Goal: Task Accomplishment & Management: Manage account settings

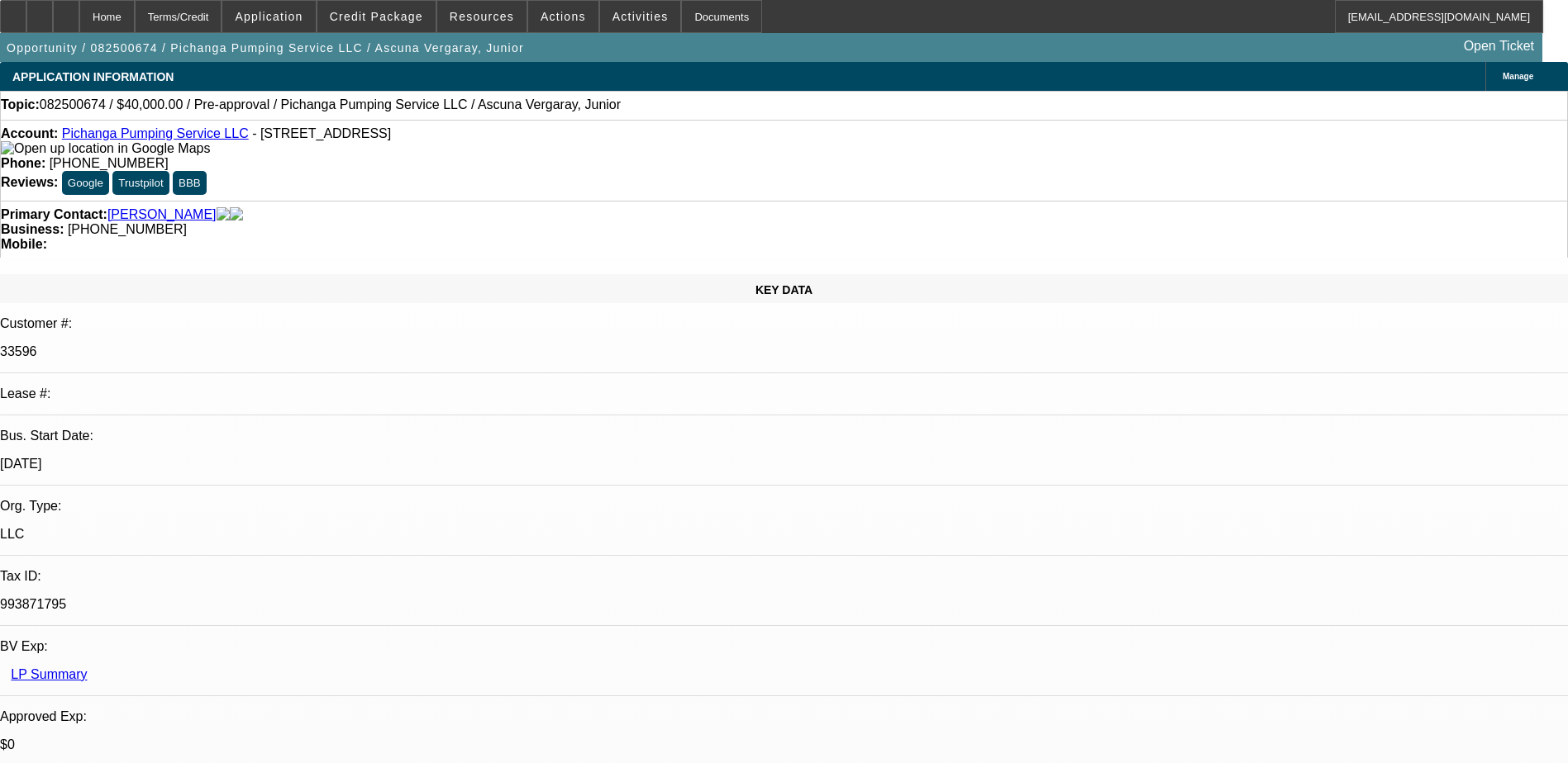
select select "0"
select select "2"
select select "0.1"
select select "4"
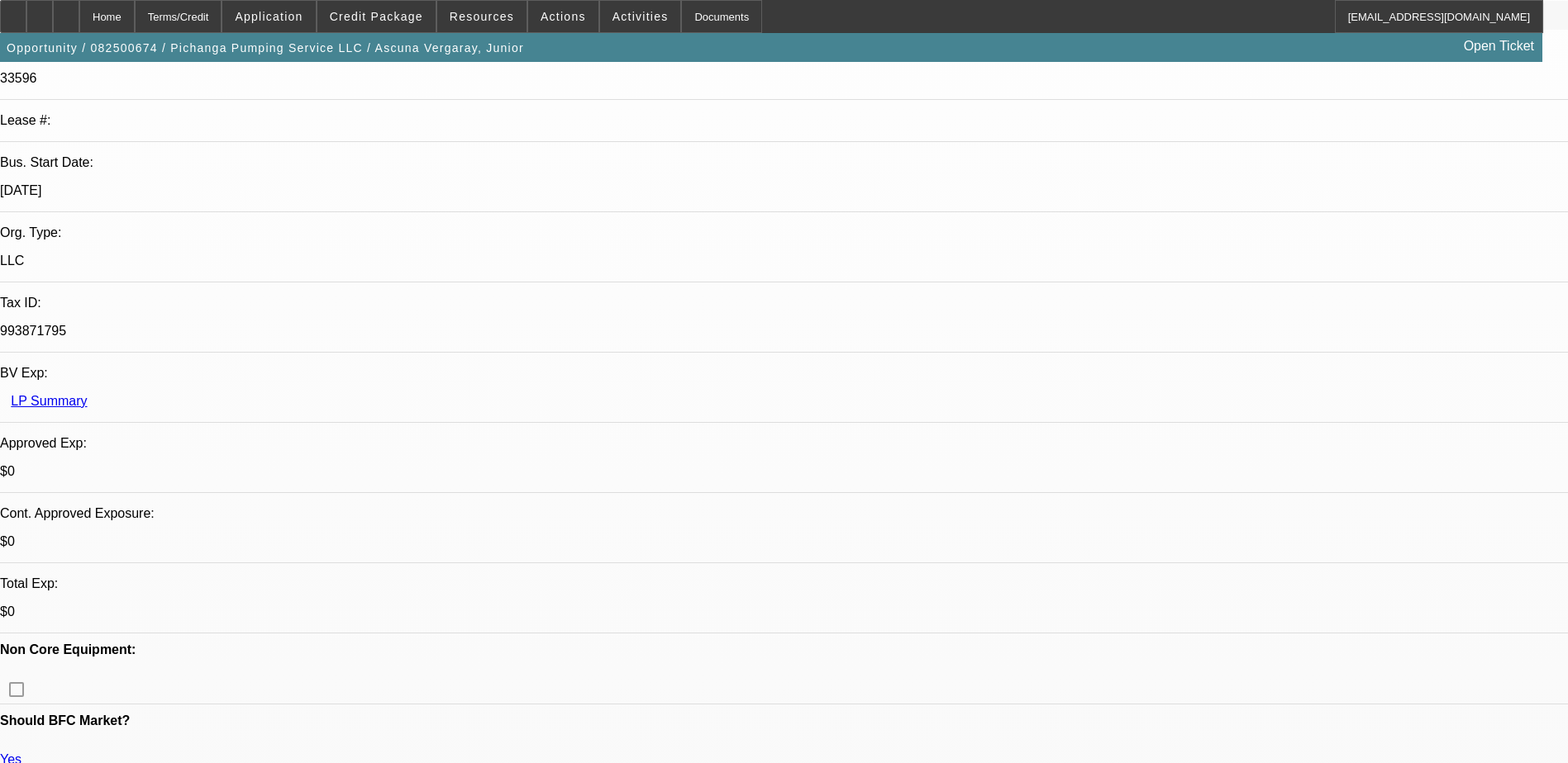
scroll to position [248, 0]
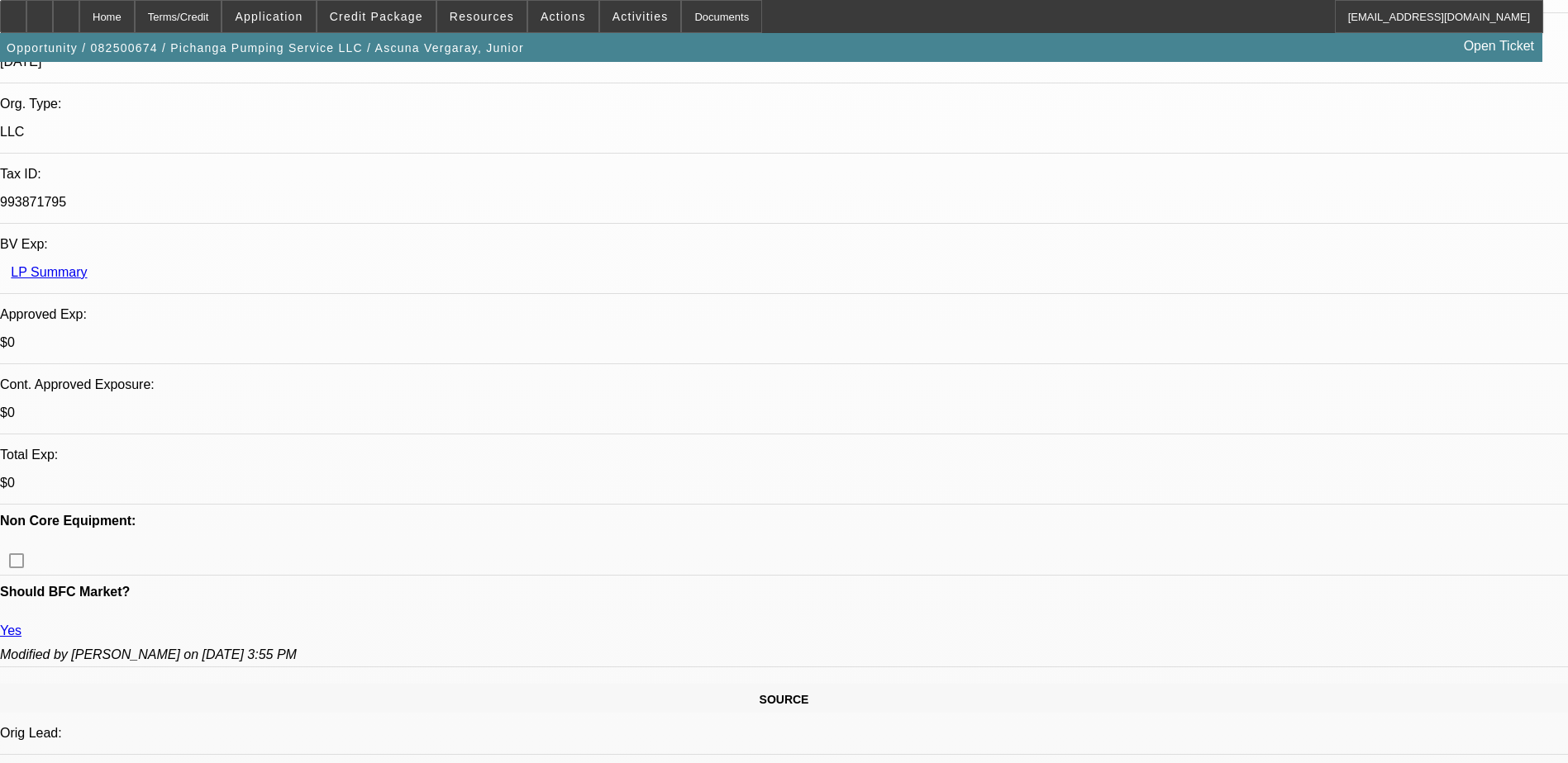
scroll to position [400, 0]
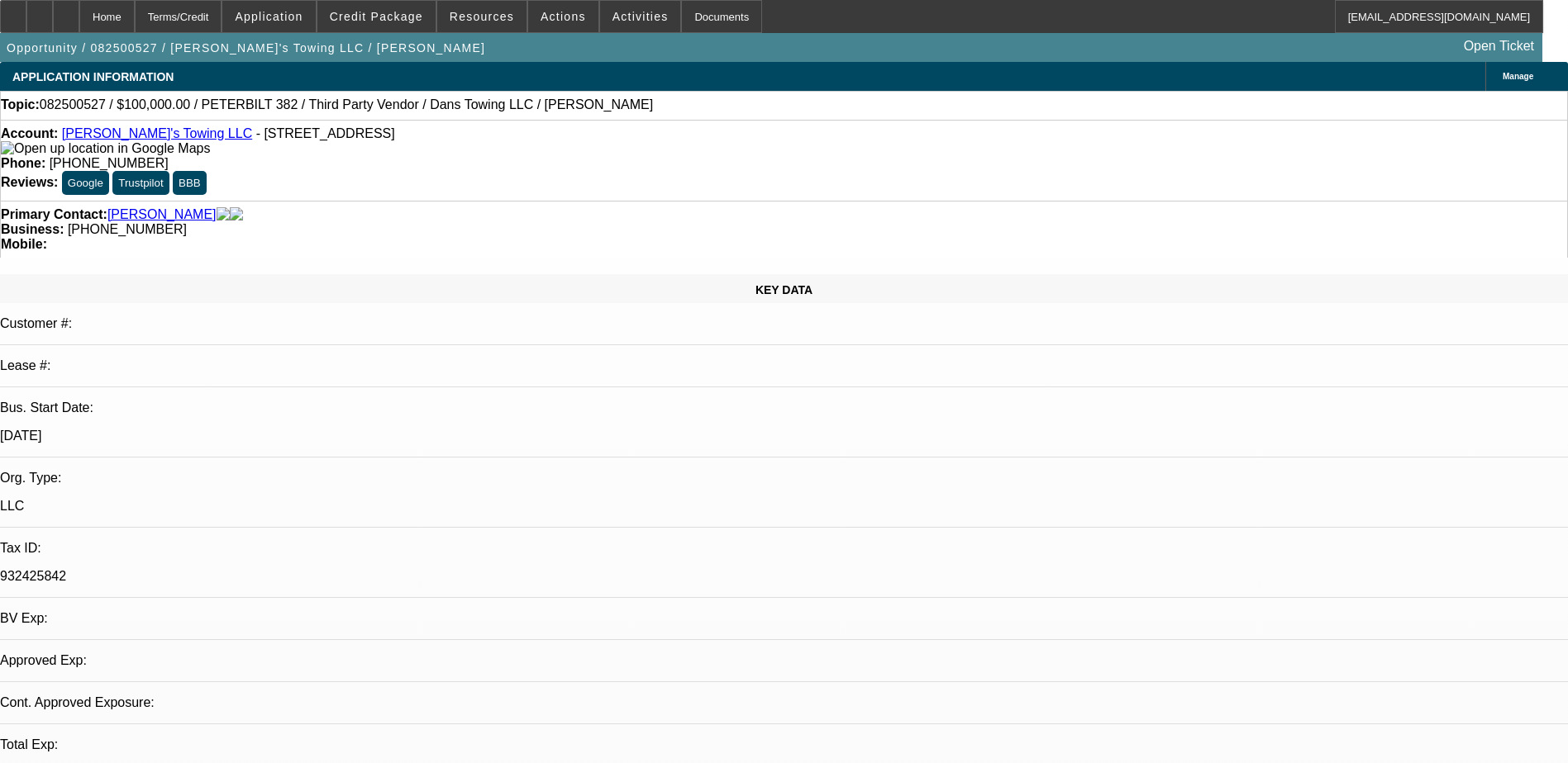
select select "0"
select select "2"
select select "0.1"
select select "4"
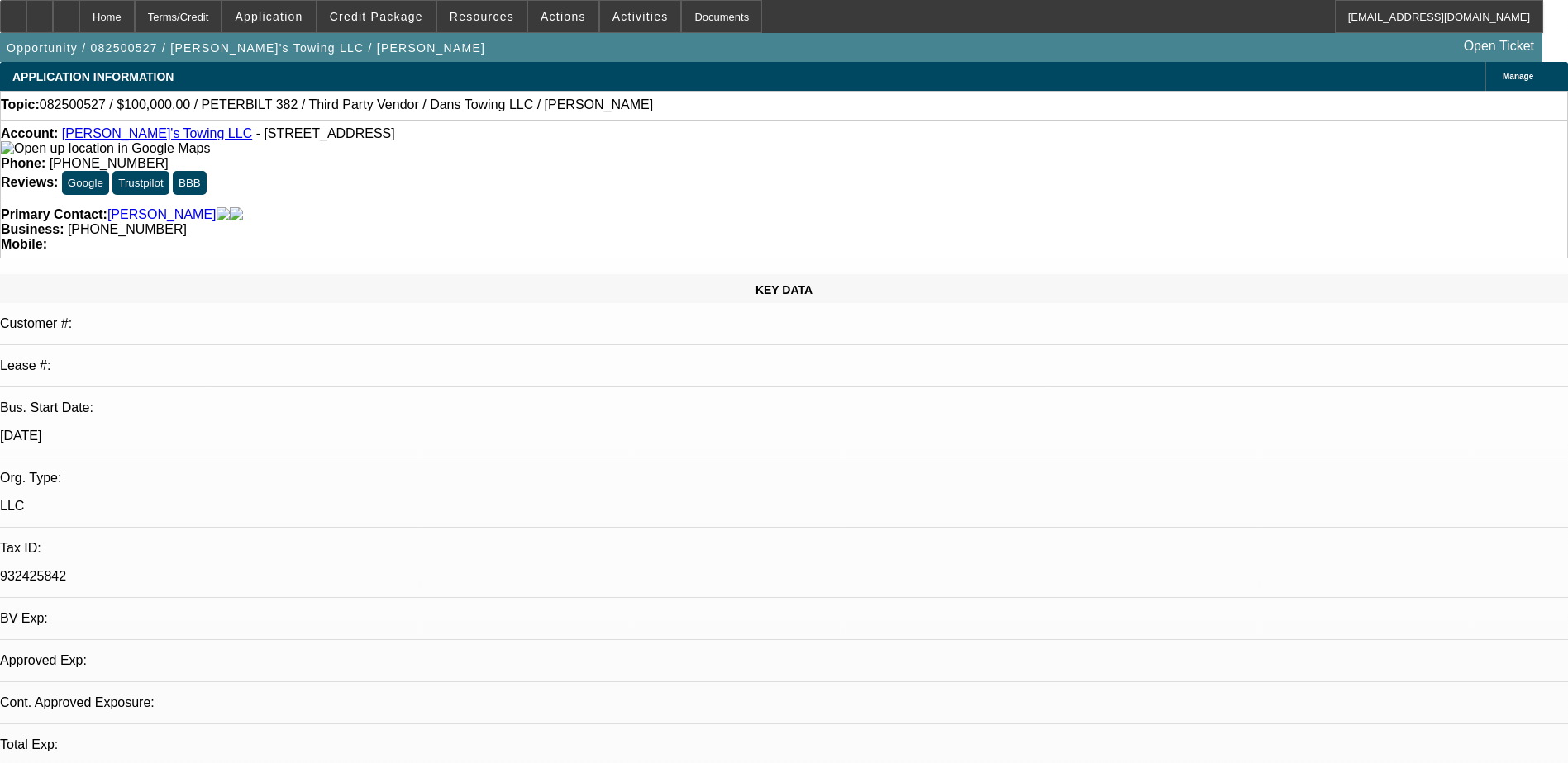
select select "0"
select select "2"
select select "0.1"
select select "4"
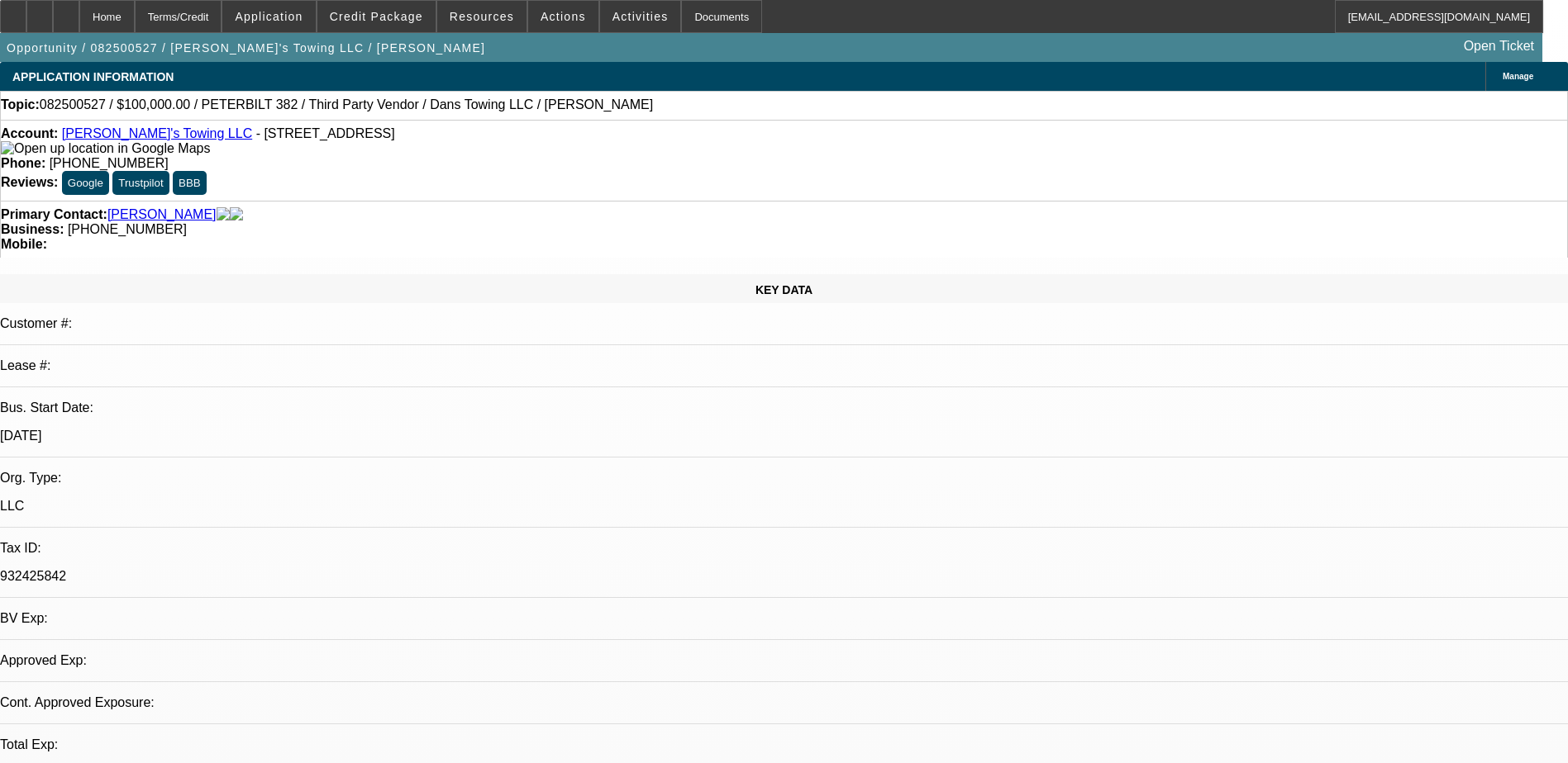
select select "0"
select select "2"
select select "0.1"
select select "0"
select select "2"
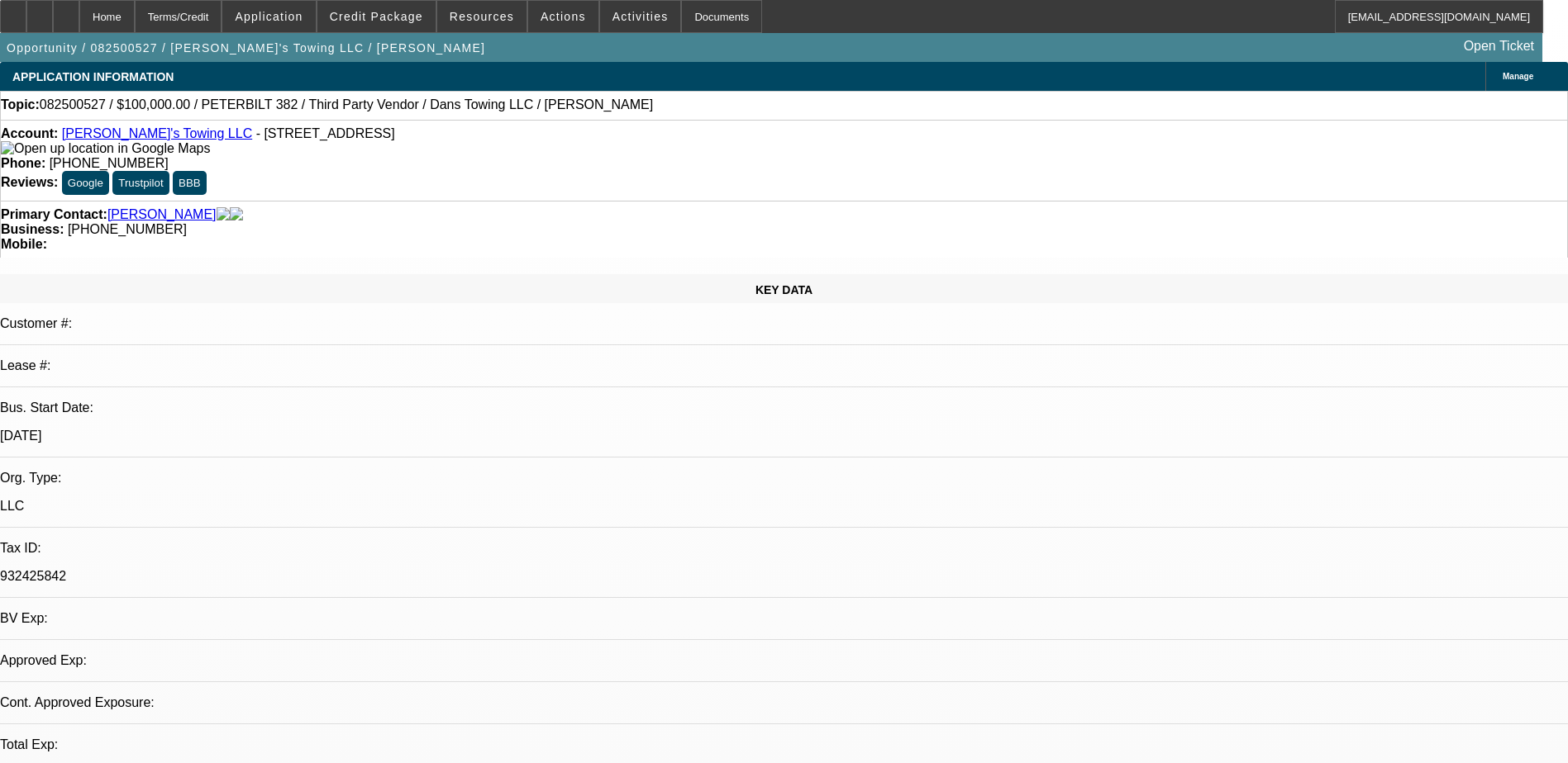
select select "0.1"
select select "1"
select select "2"
select select "4"
select select "1"
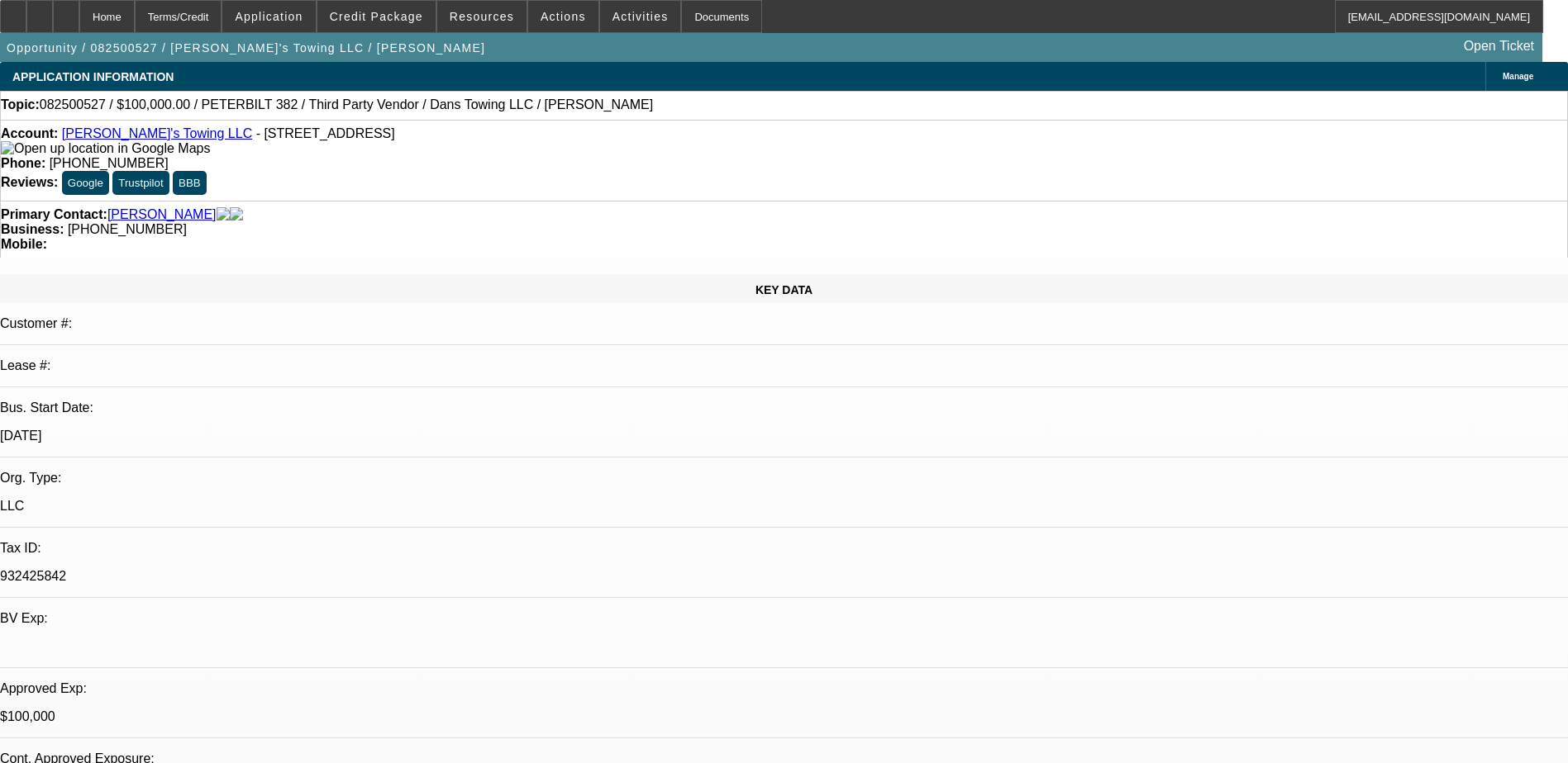
select select "2"
select select "4"
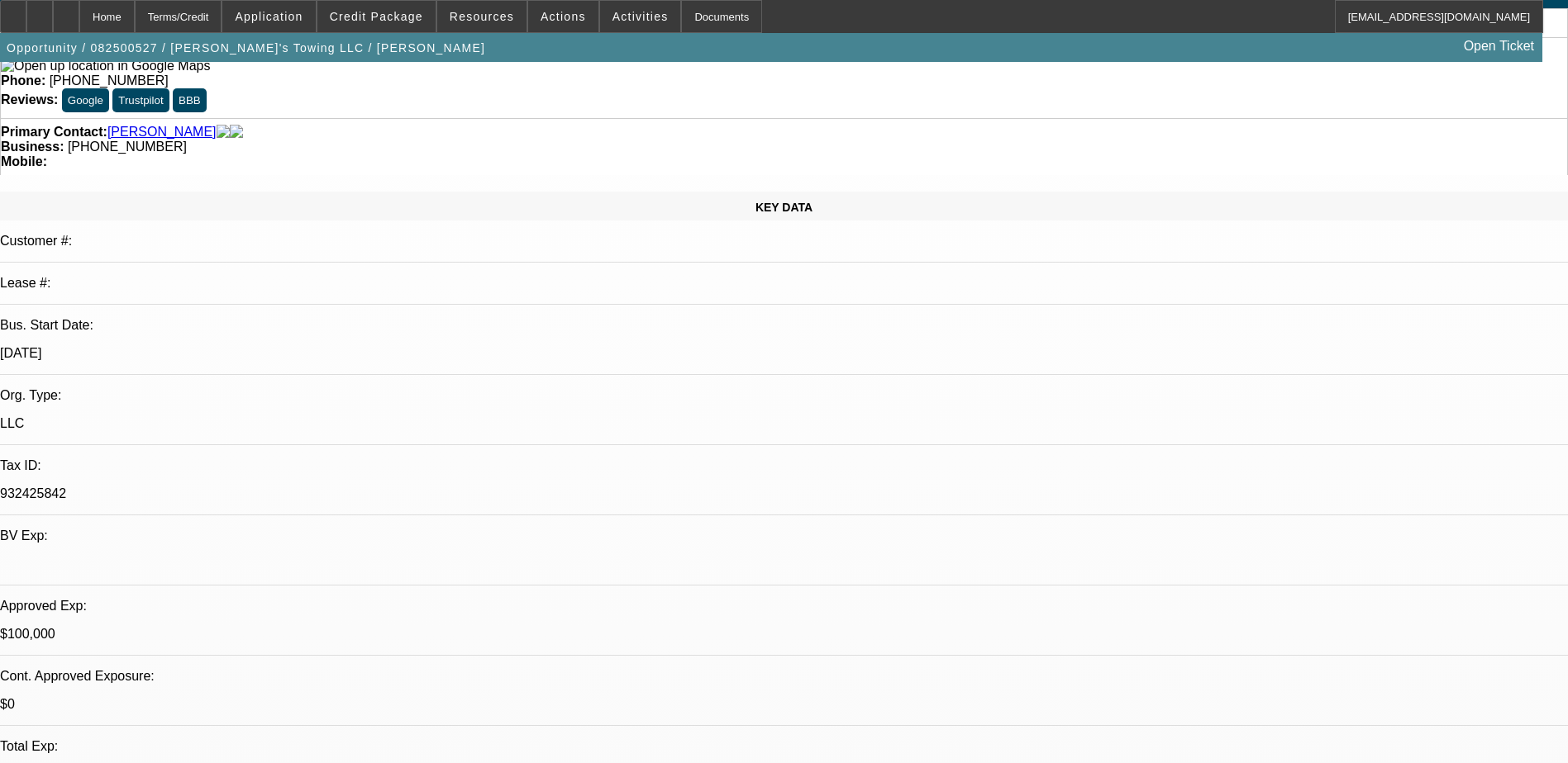
scroll to position [377, 0]
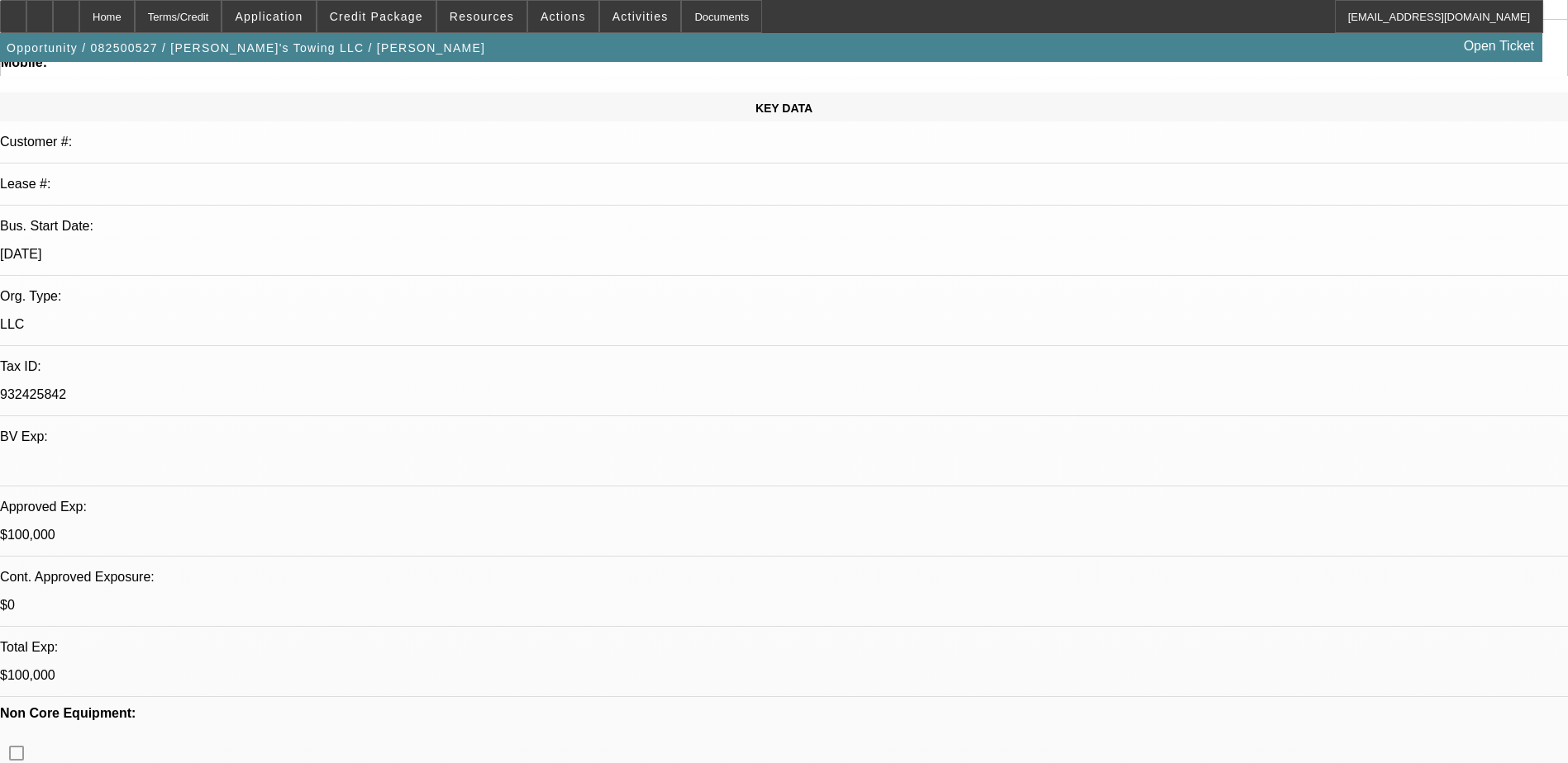
scroll to position [248, 0]
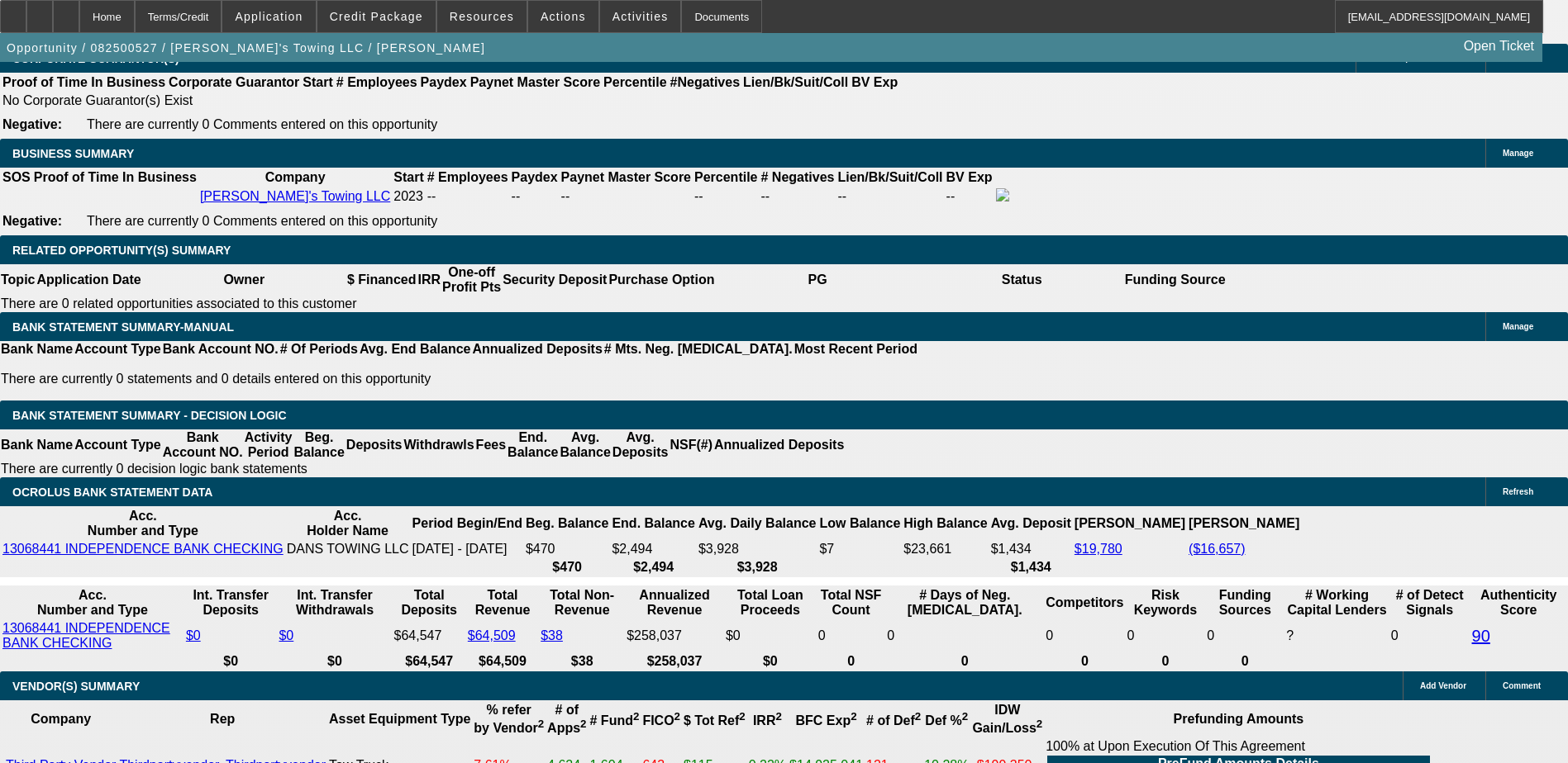
scroll to position [2644, 0]
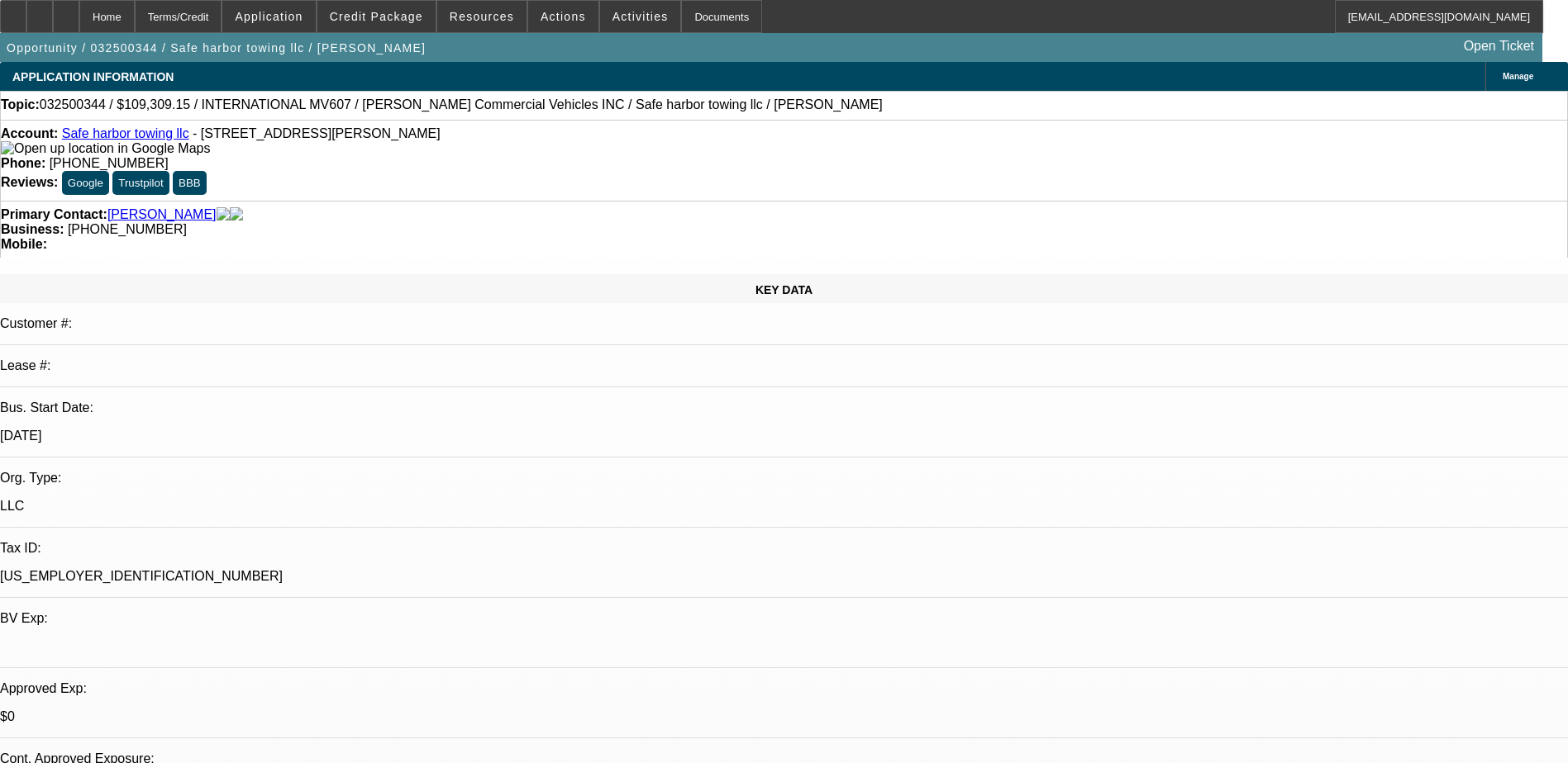
select select "0.15"
select select "2"
select select "0.1"
select select "0.15"
select select "2"
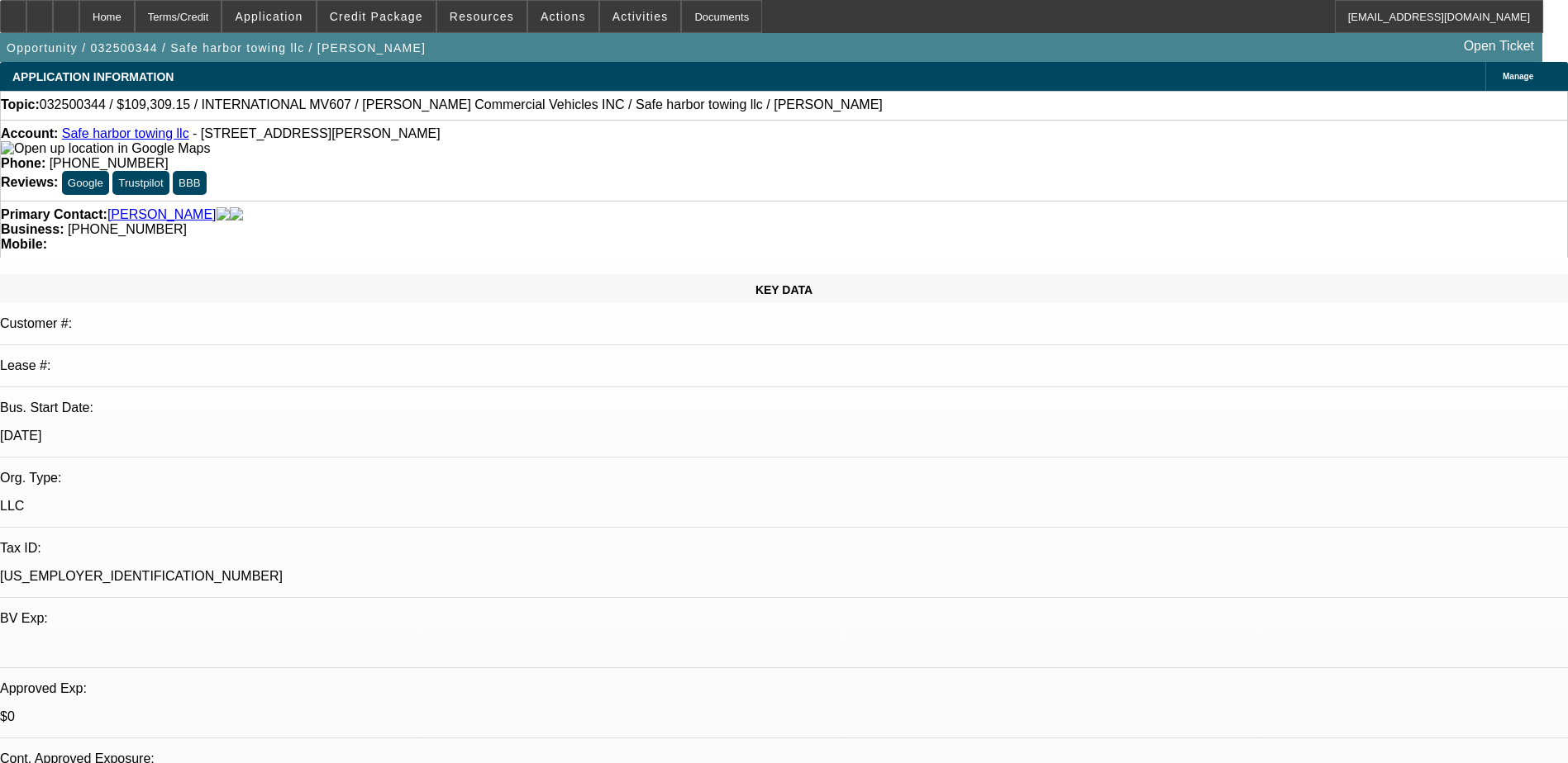
select select "0.1"
select select "0"
select select "0.1"
select select "0"
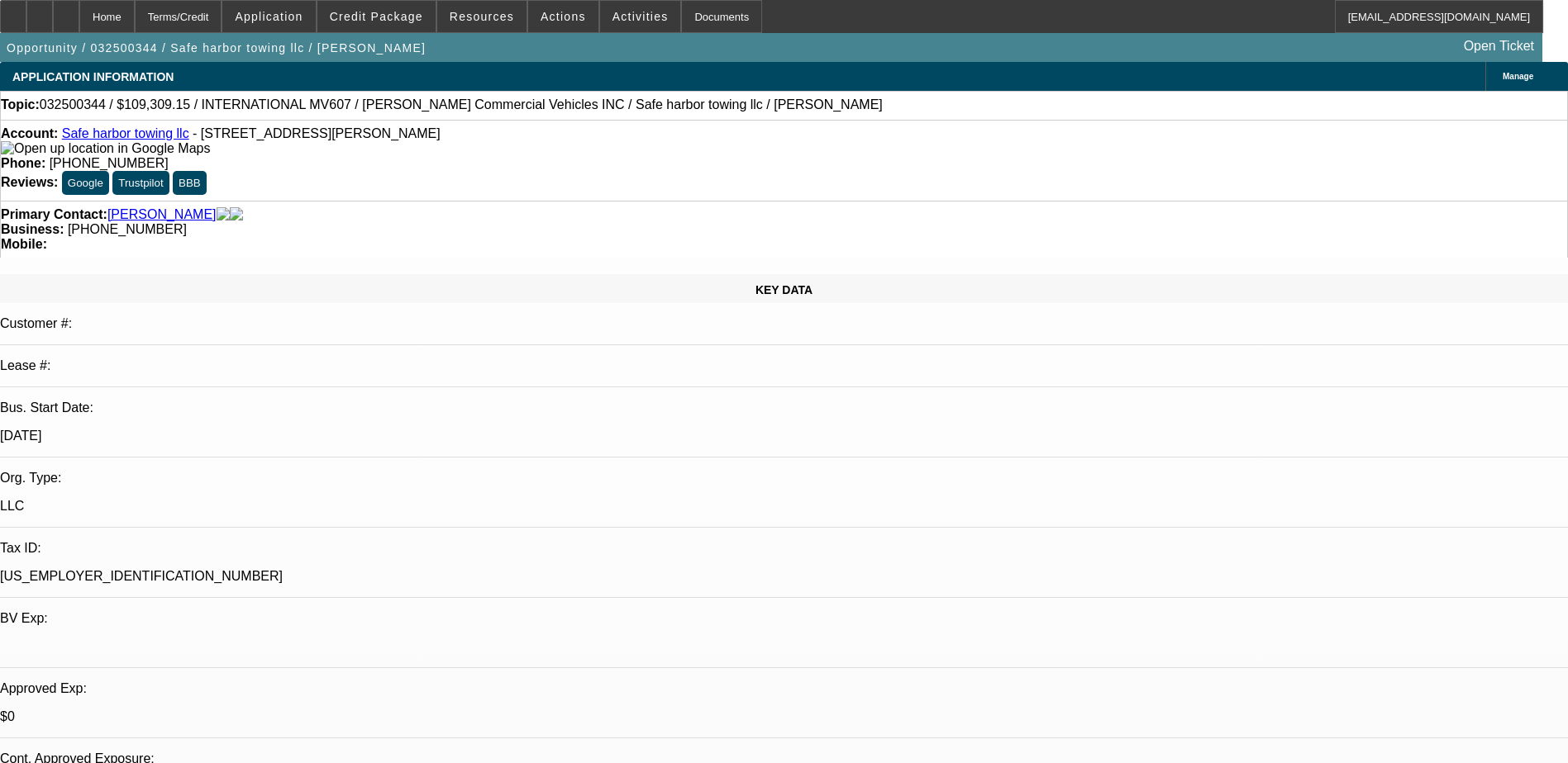
select select "0"
select select "0.1"
select select "1"
select select "2"
select select "4"
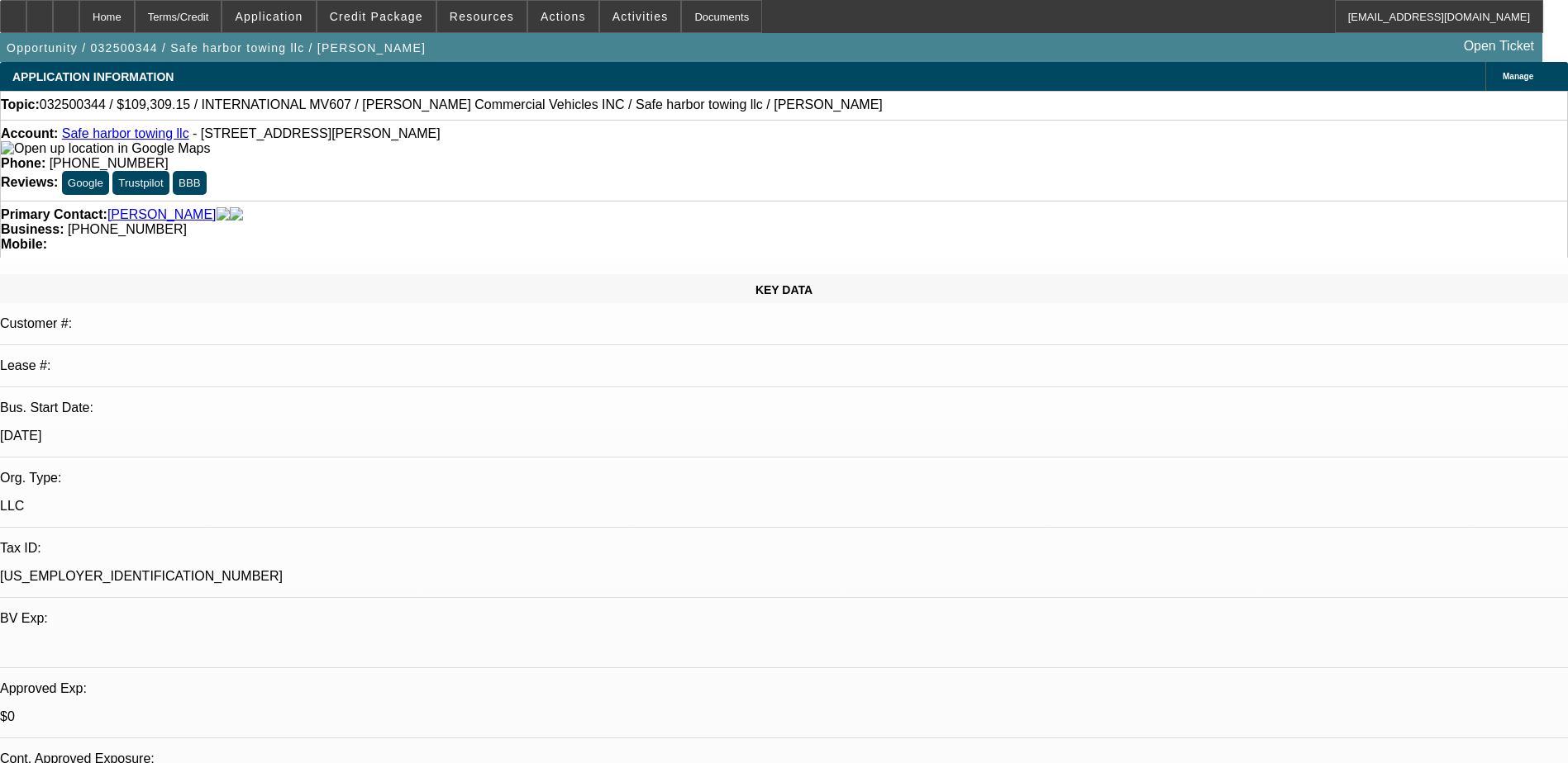
select select "1"
select select "2"
select select "4"
select select "1"
select select "3"
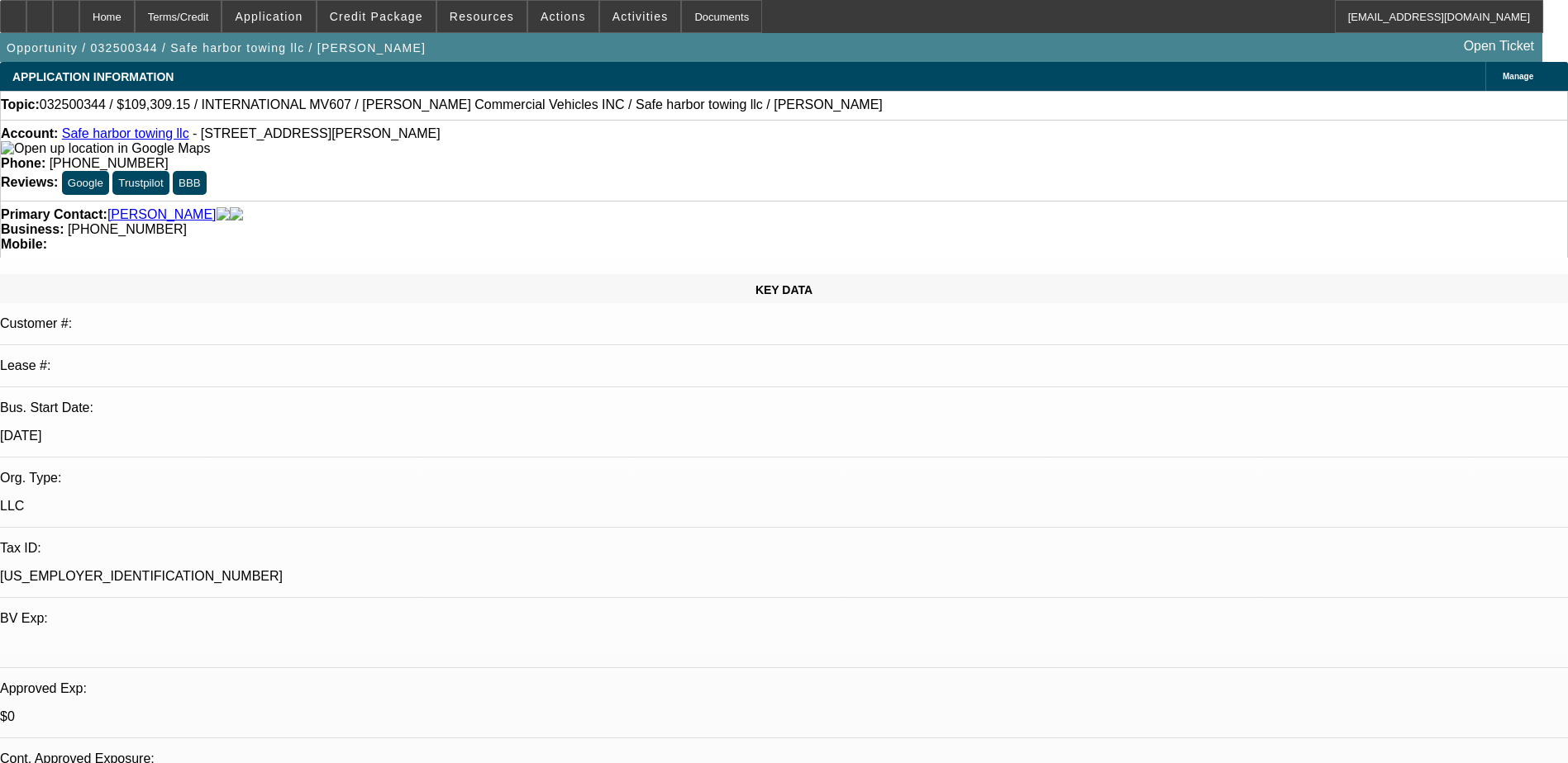
select select "4"
select select "1"
select select "3"
select select "4"
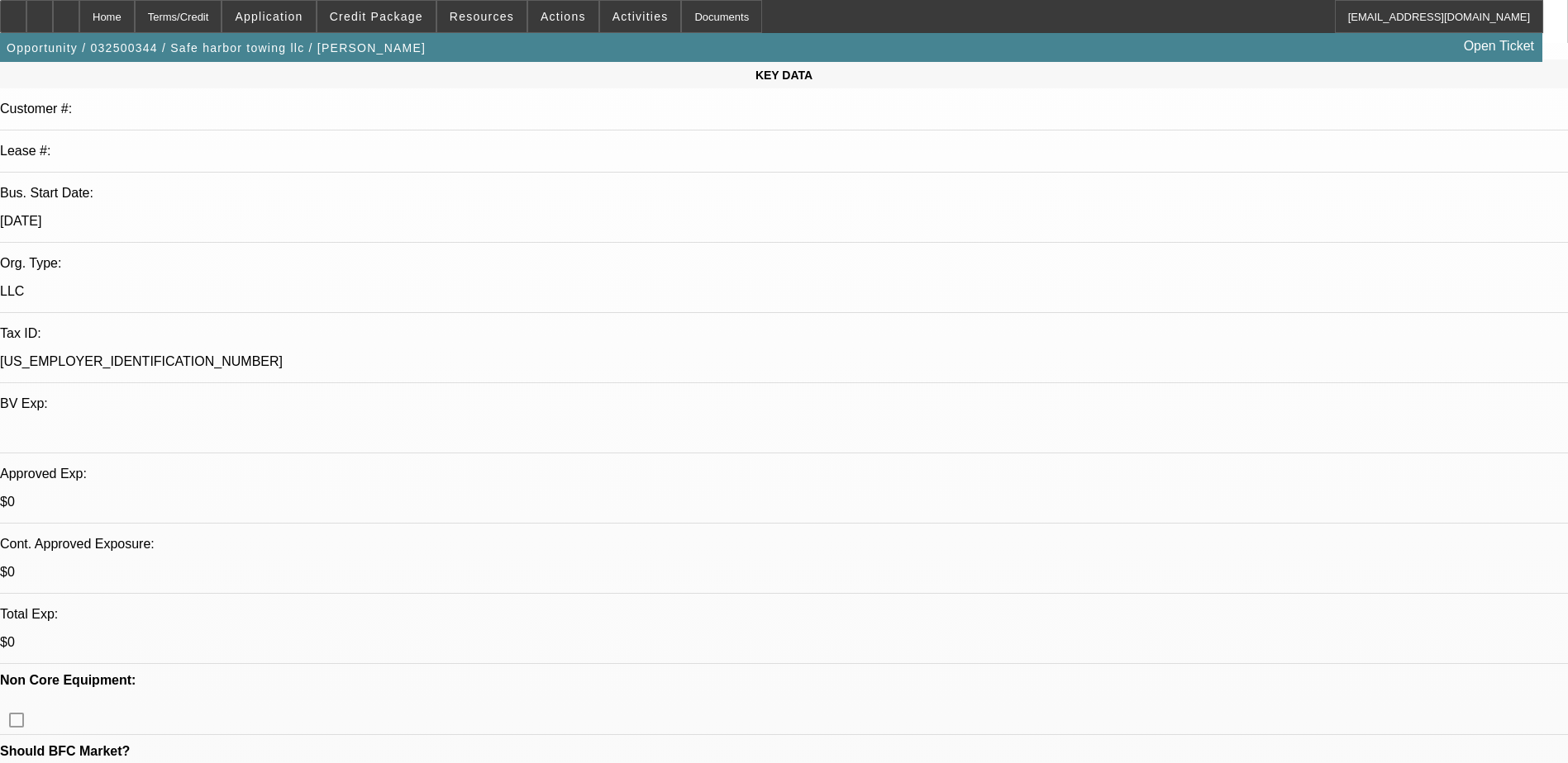
scroll to position [248, 0]
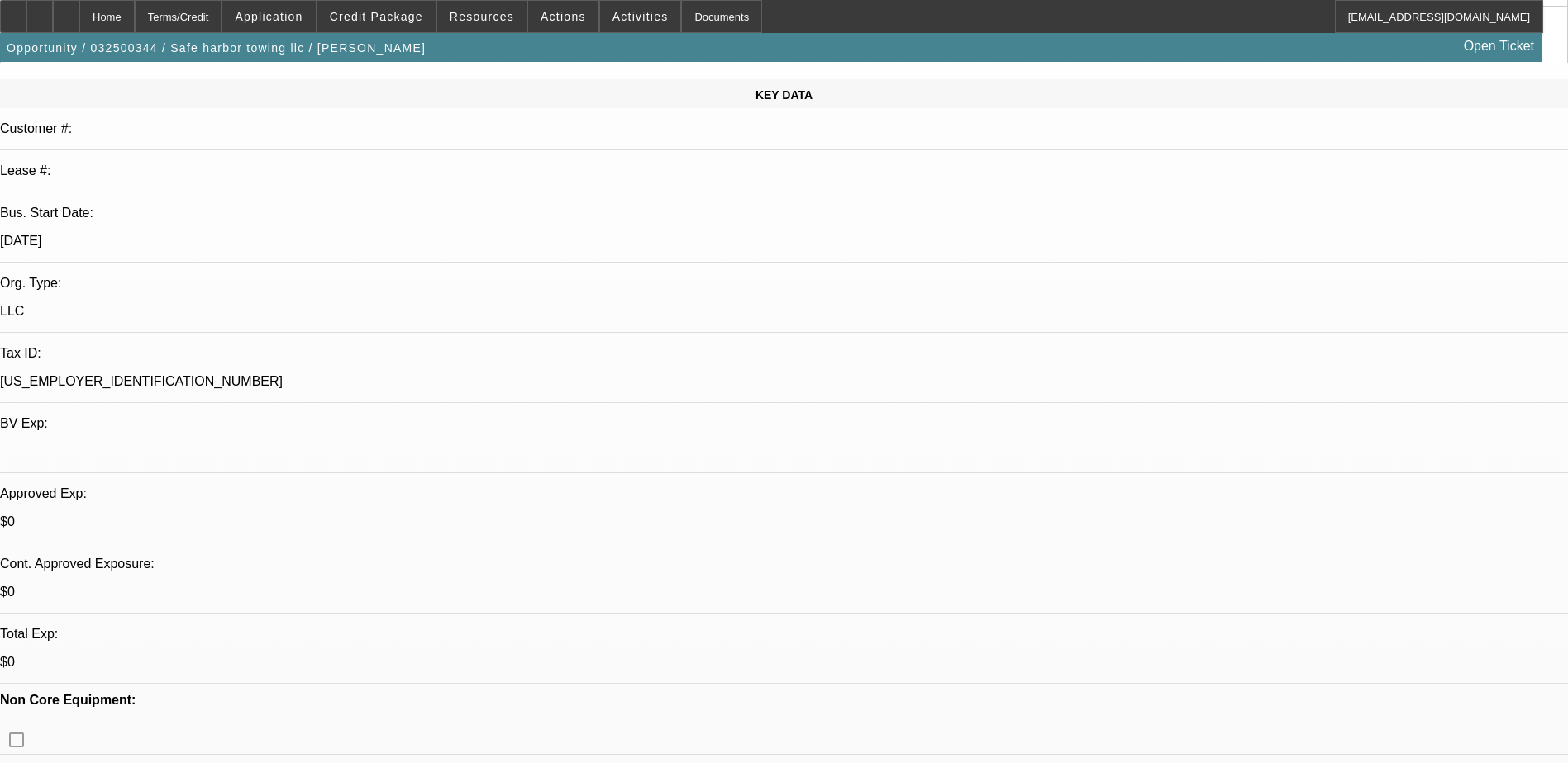
scroll to position [165, 0]
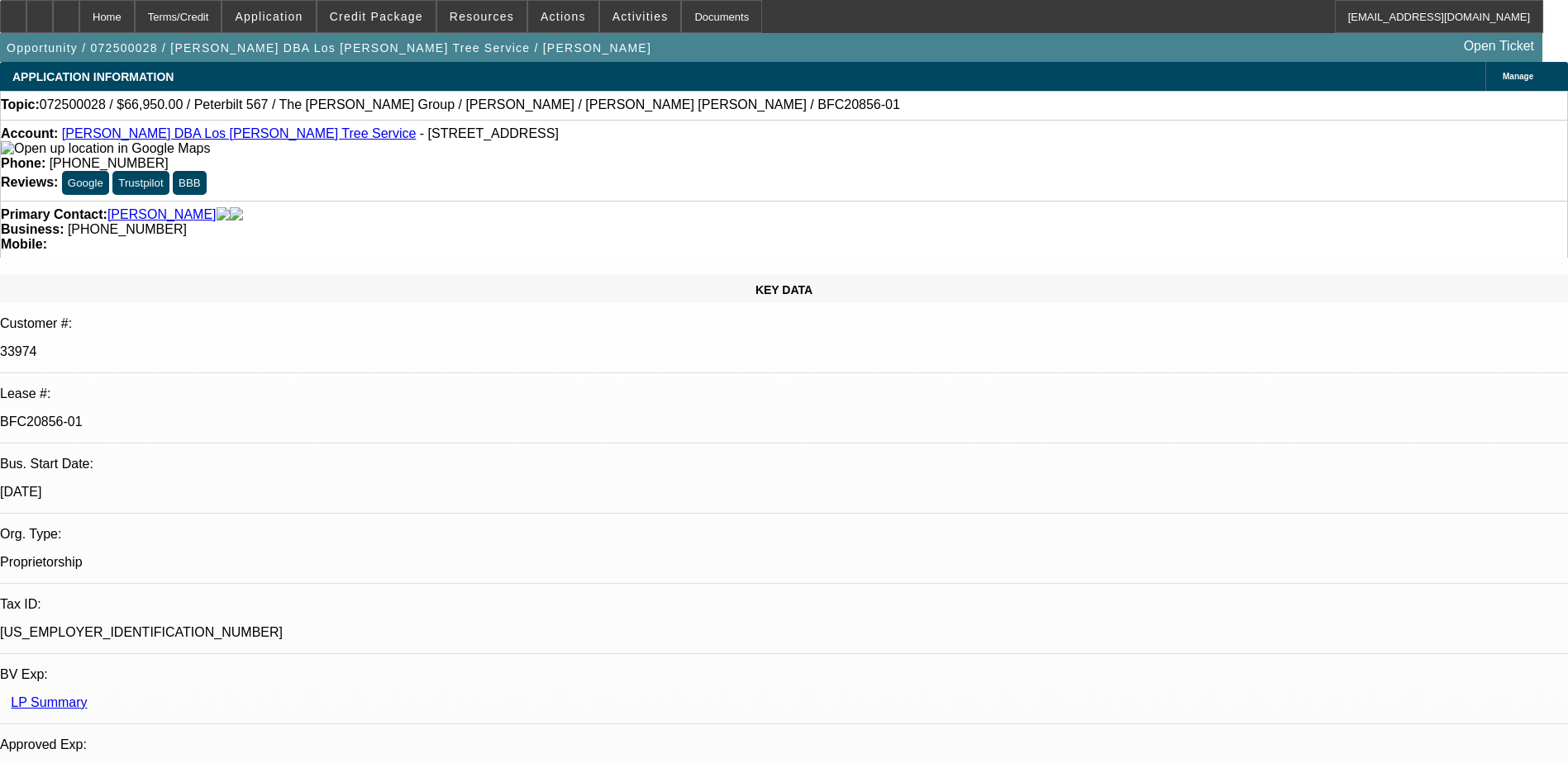
select select "0"
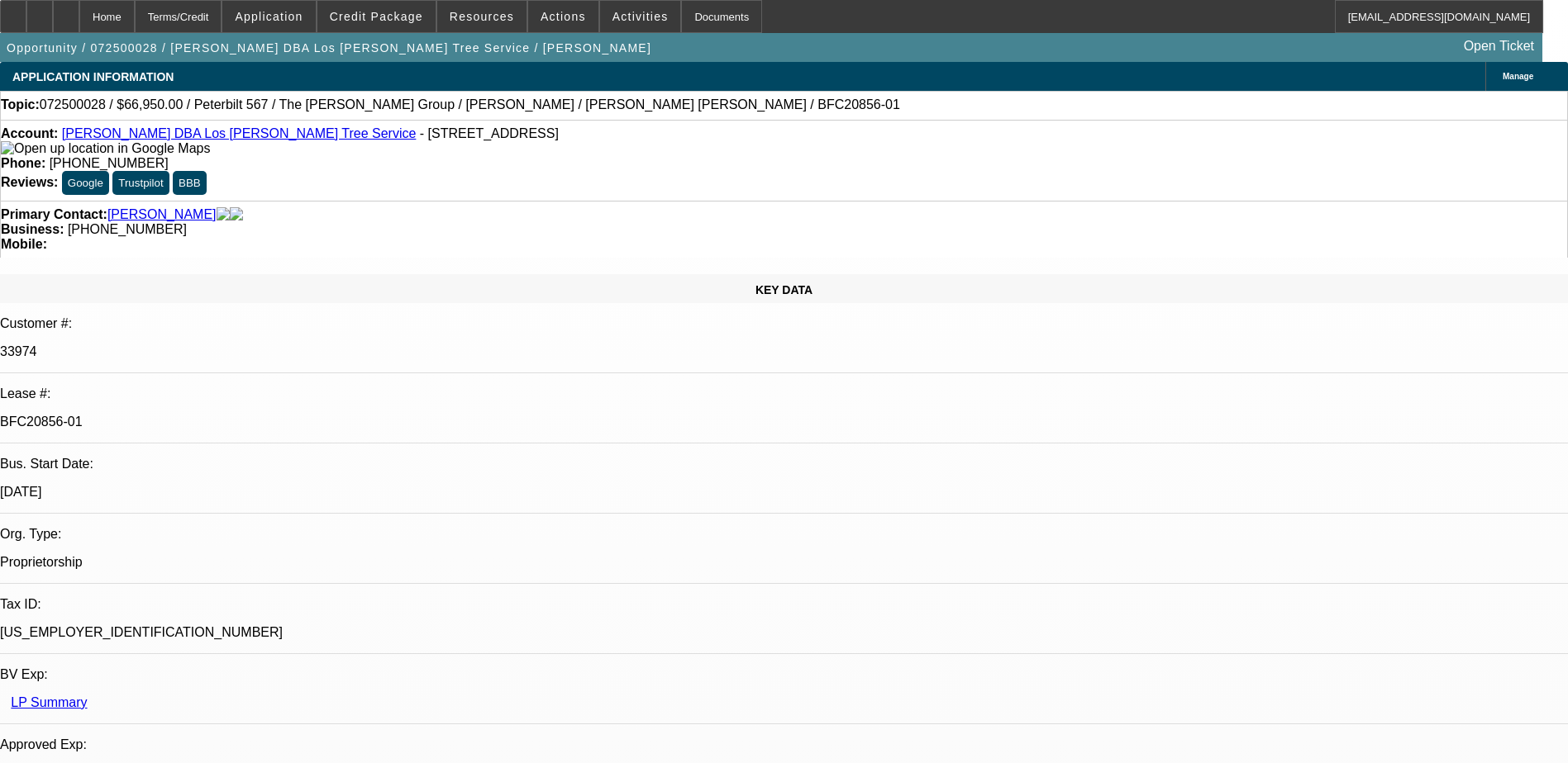
select select "0"
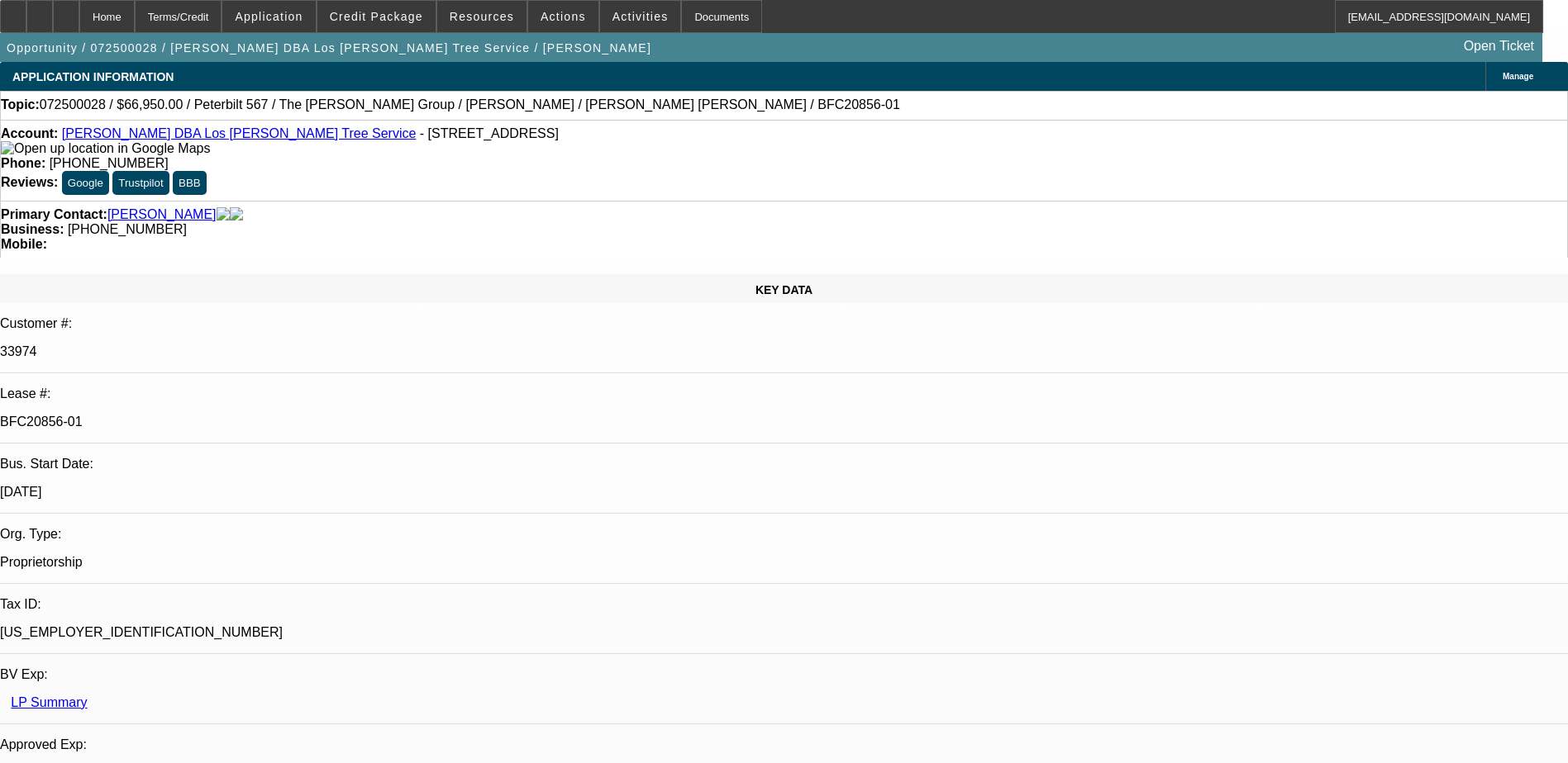
select select "0"
select select "1"
select select "6"
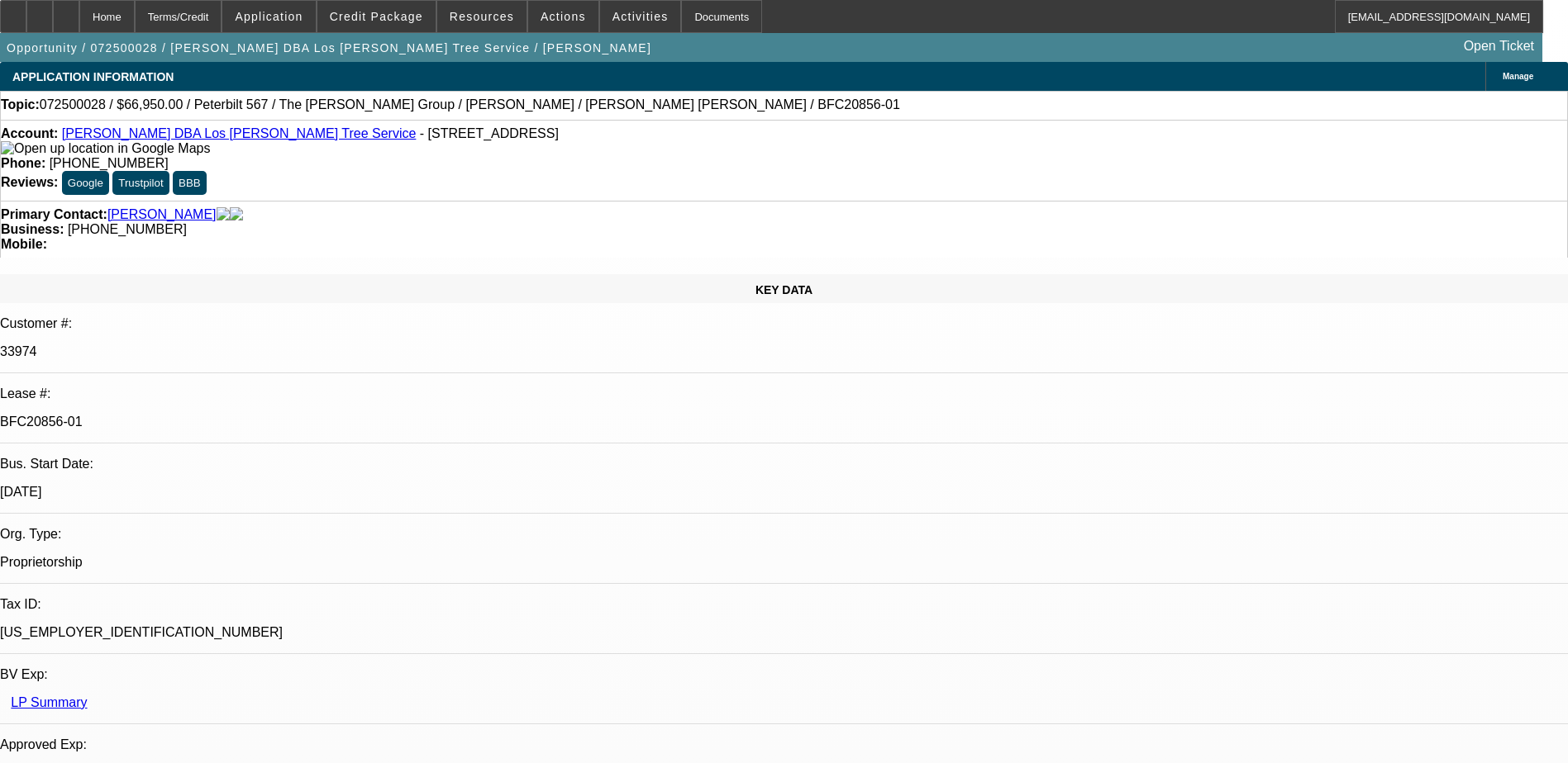
select select "1"
select select "6"
select select "1"
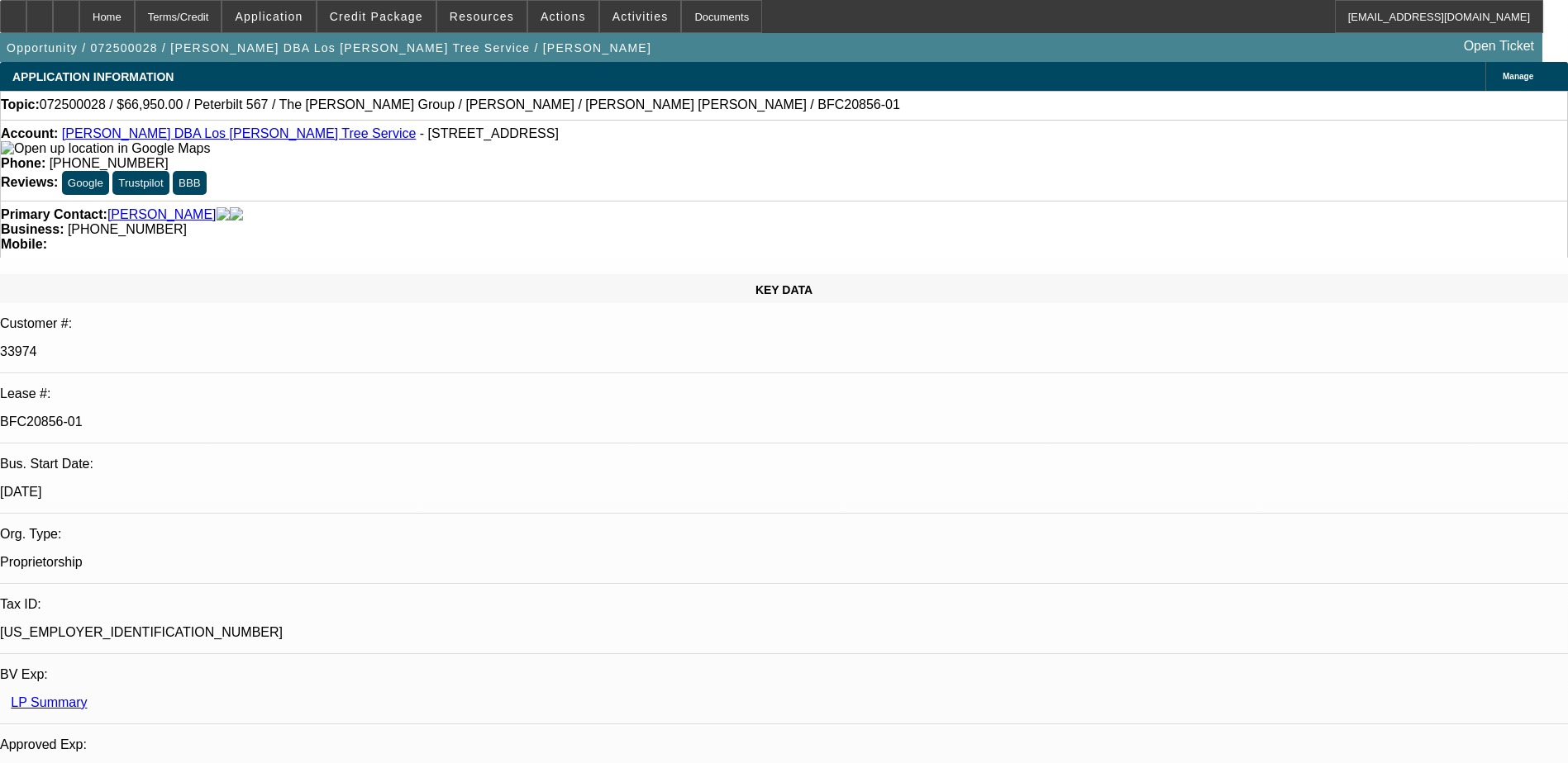
select select "6"
select select "1"
select select "6"
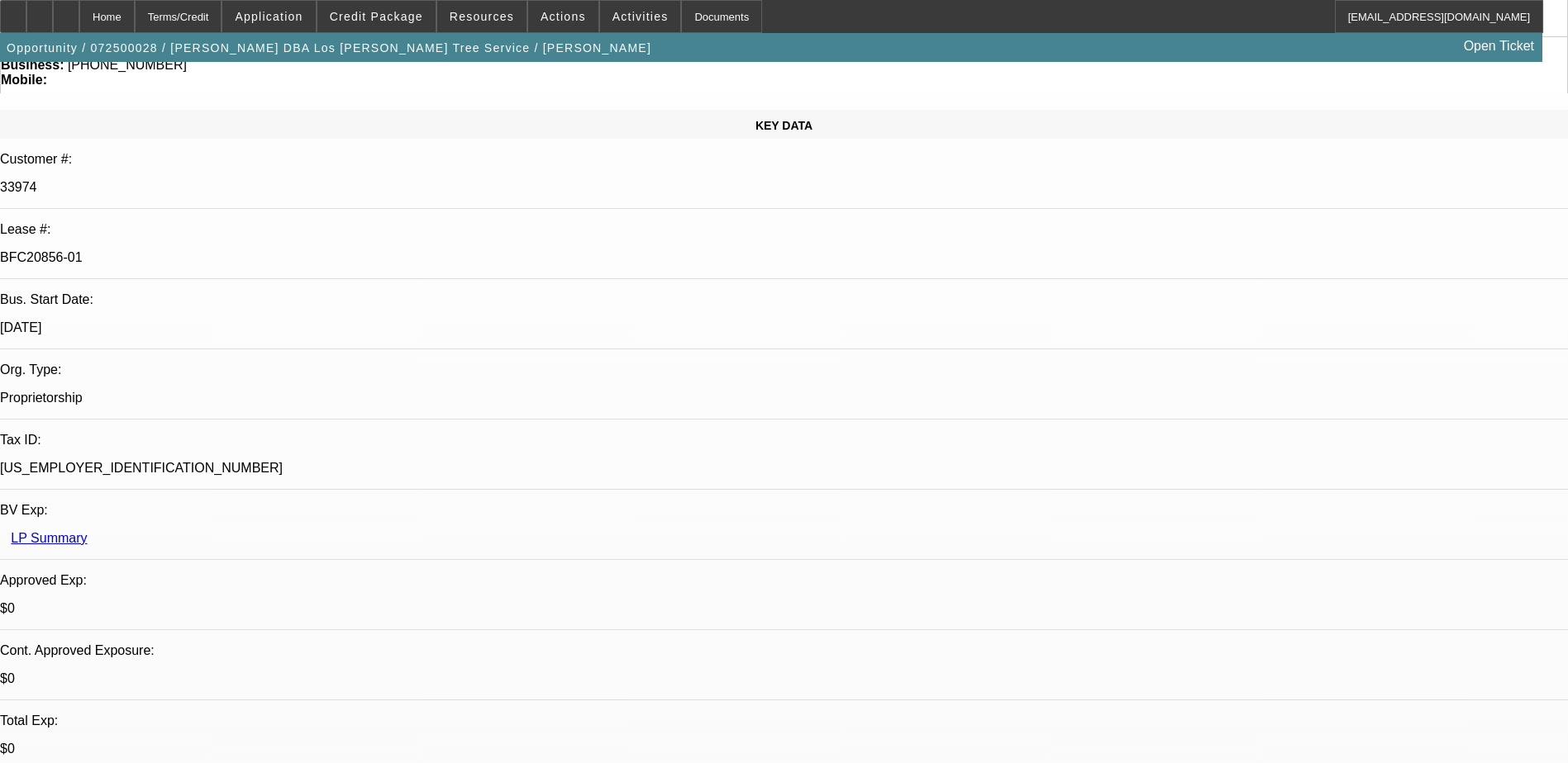
scroll to position [165, 0]
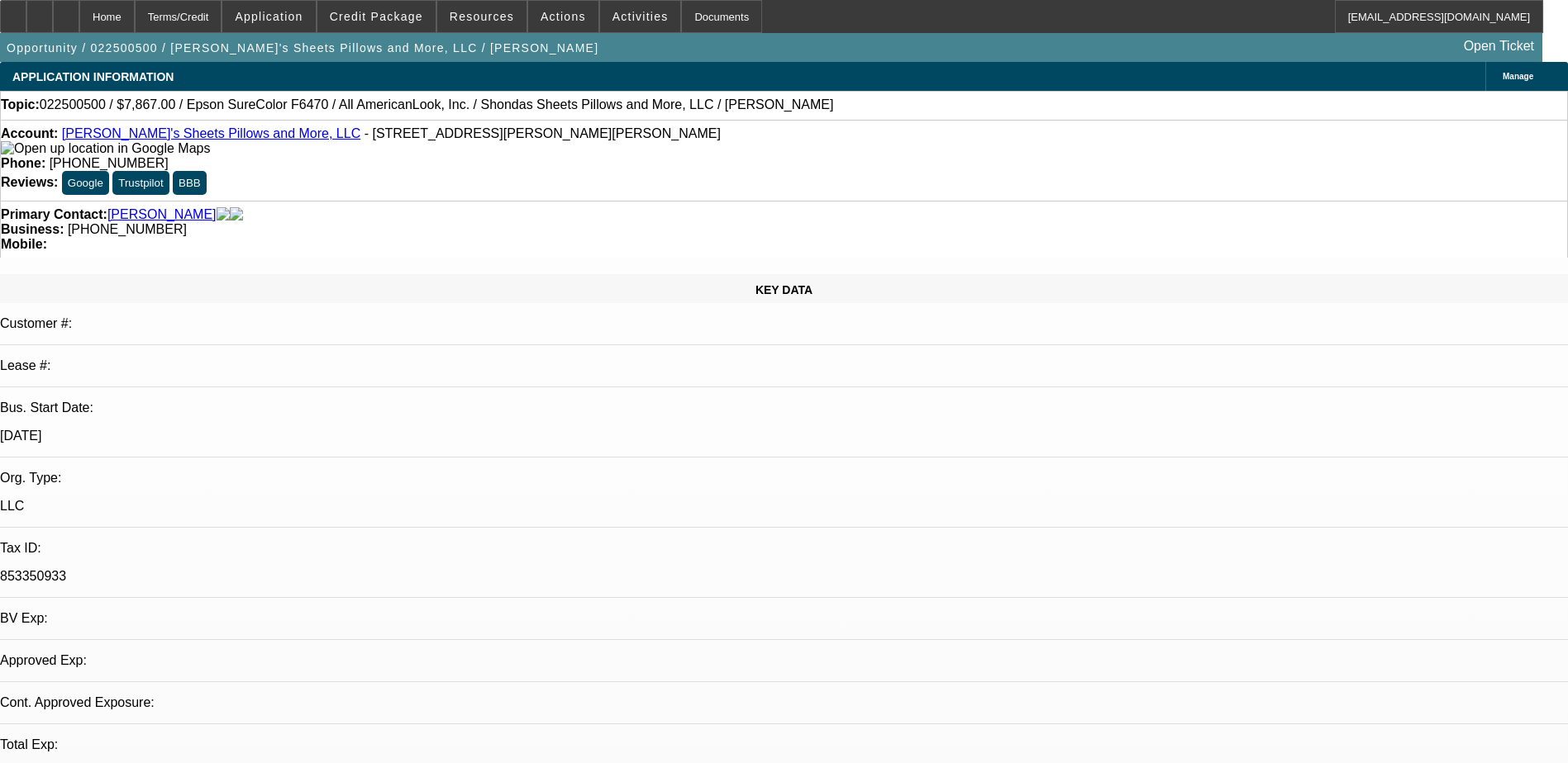
select select "0"
select select "2"
select select "0.1"
select select "4"
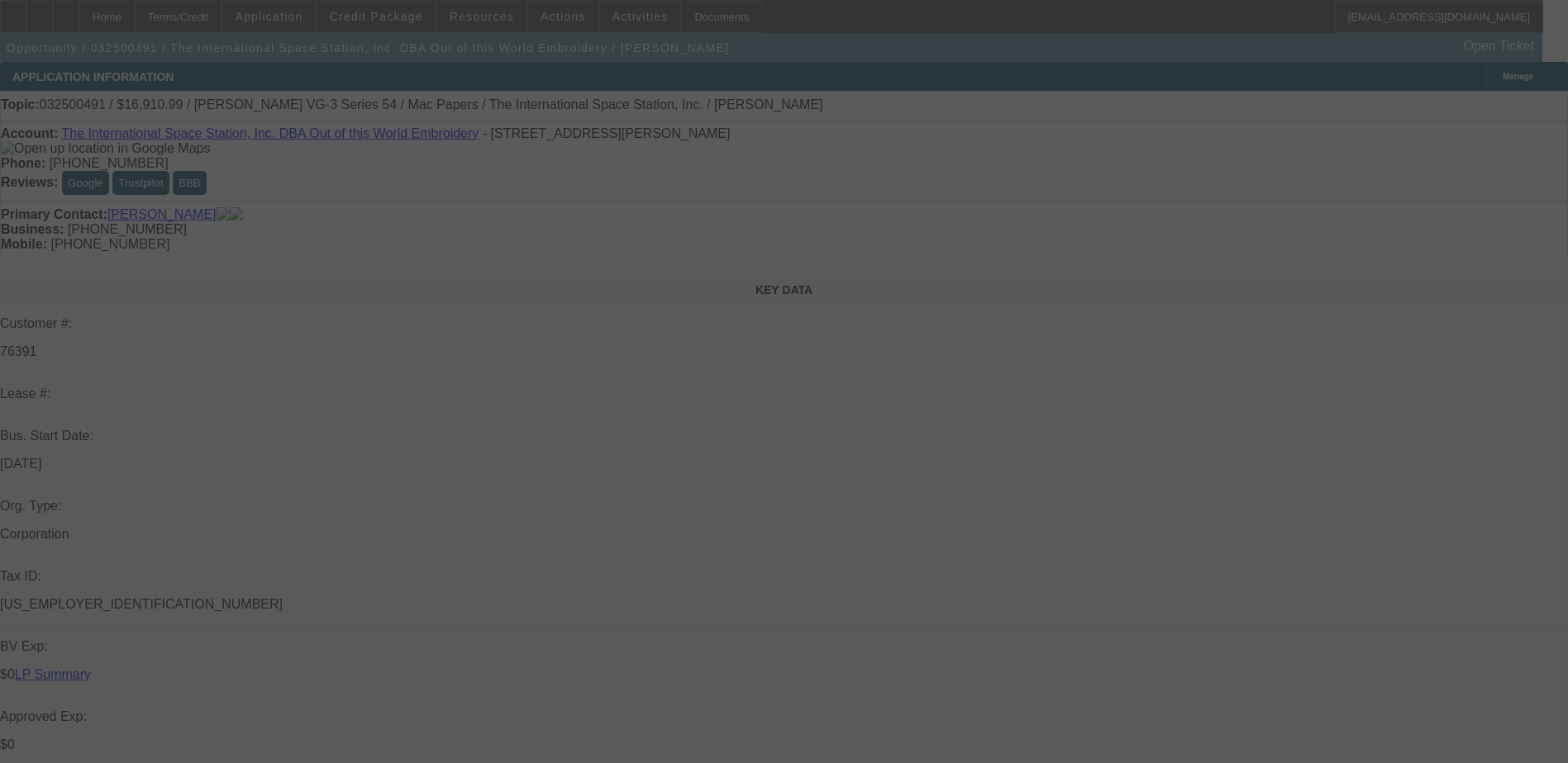
select select "0"
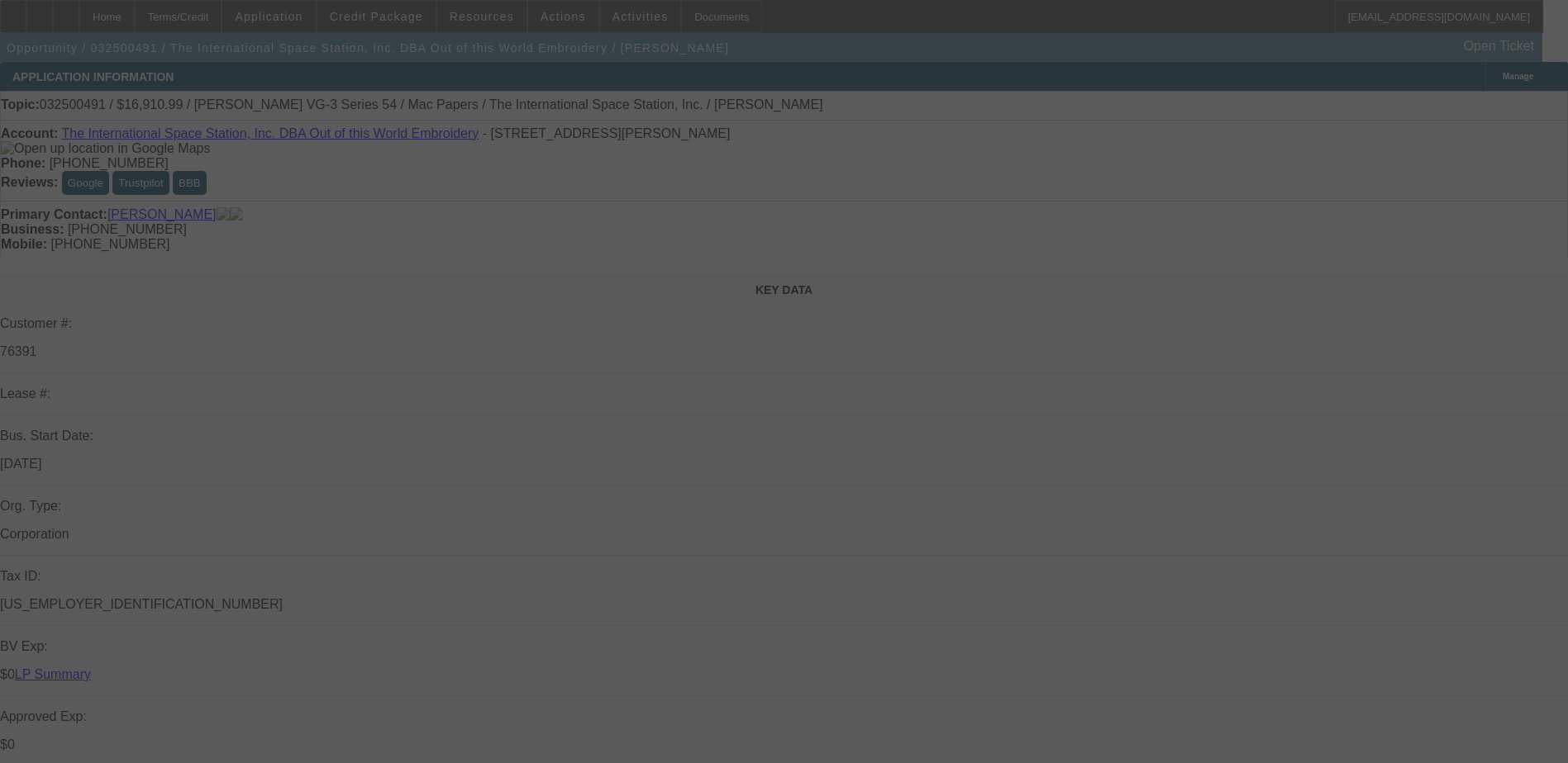
select select "0"
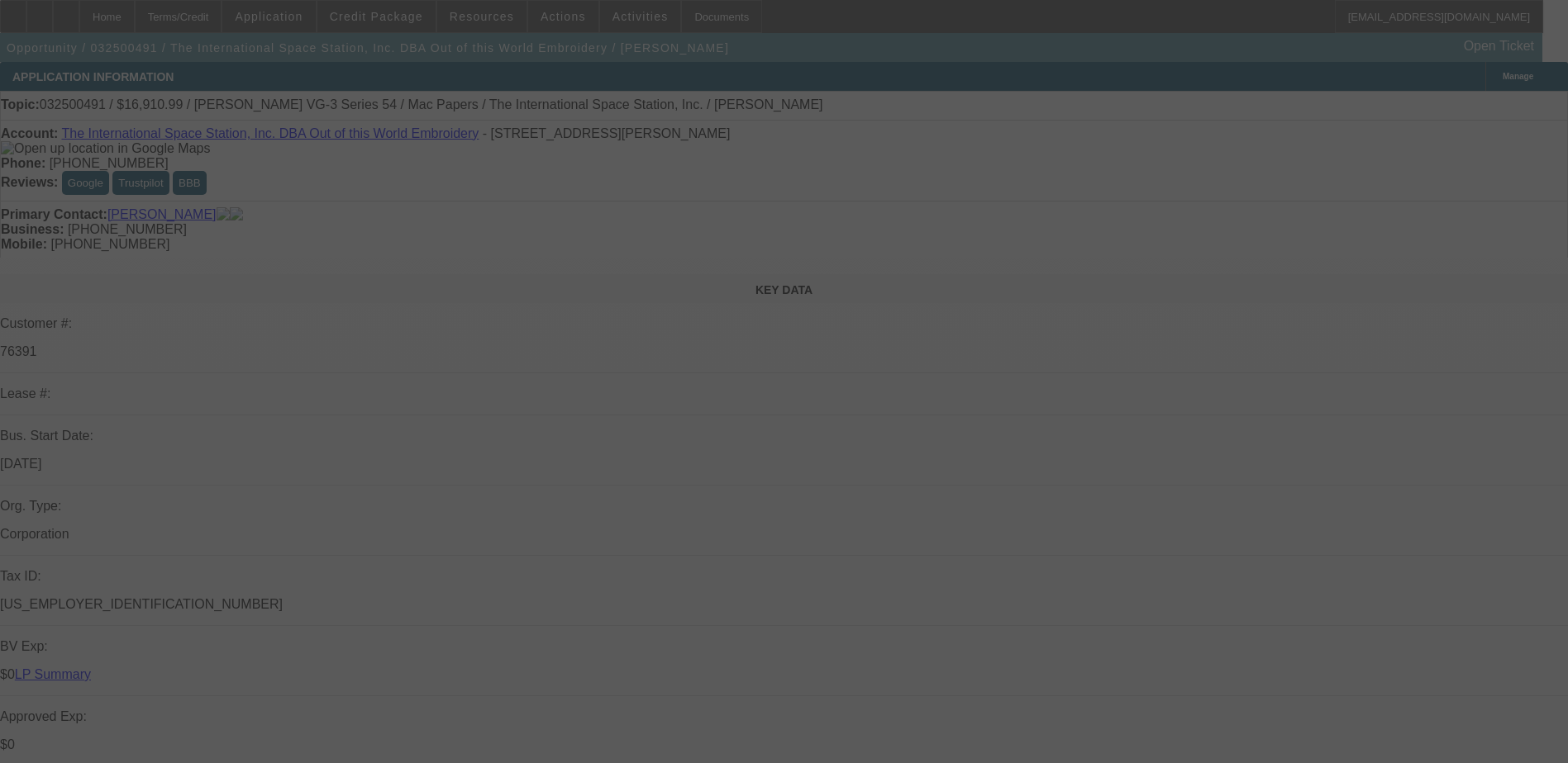
select select "0"
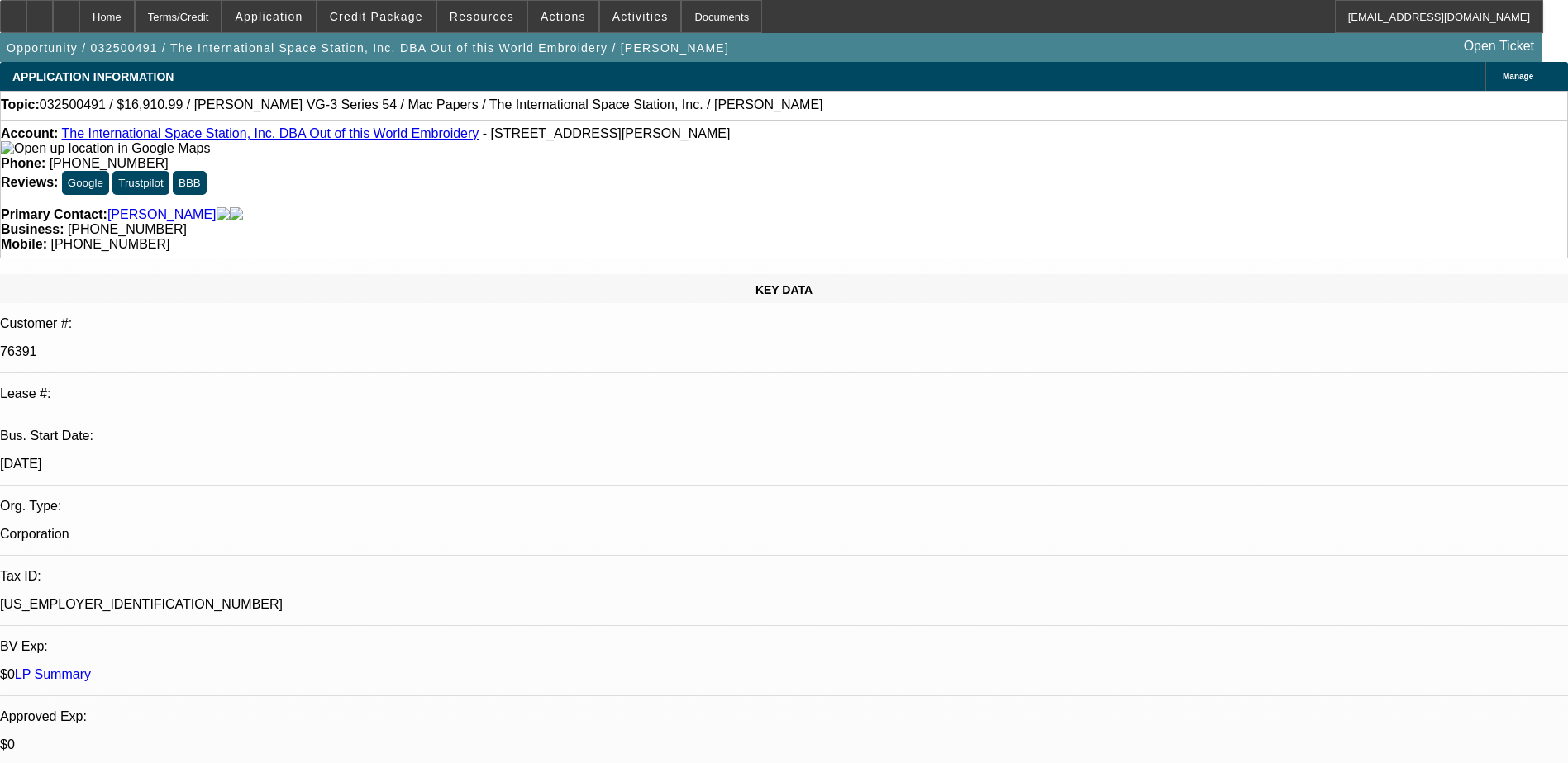
select select "1"
select select "6"
select select "1"
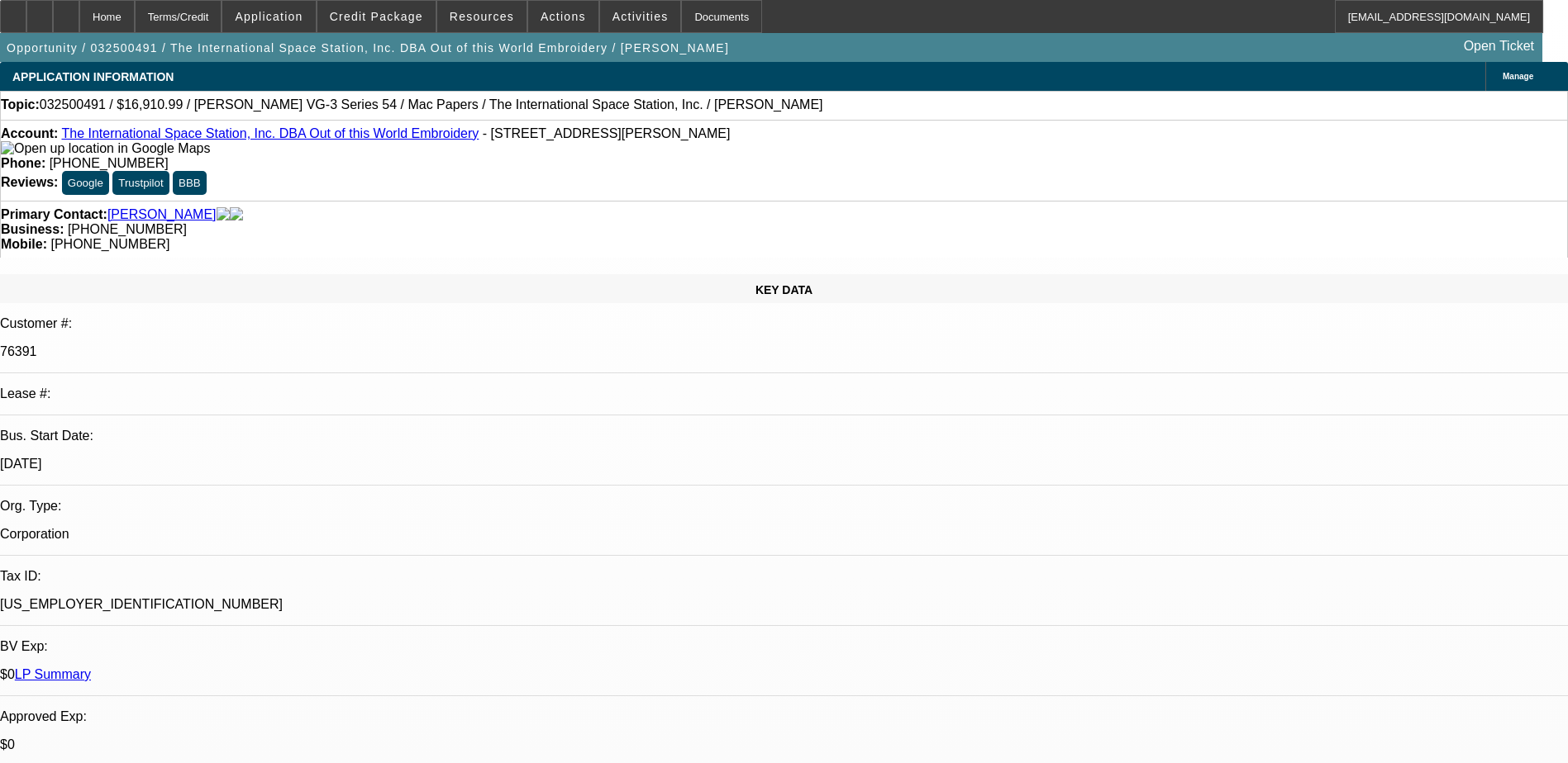
select select "6"
select select "1"
select select "2"
select select "6"
select select "1"
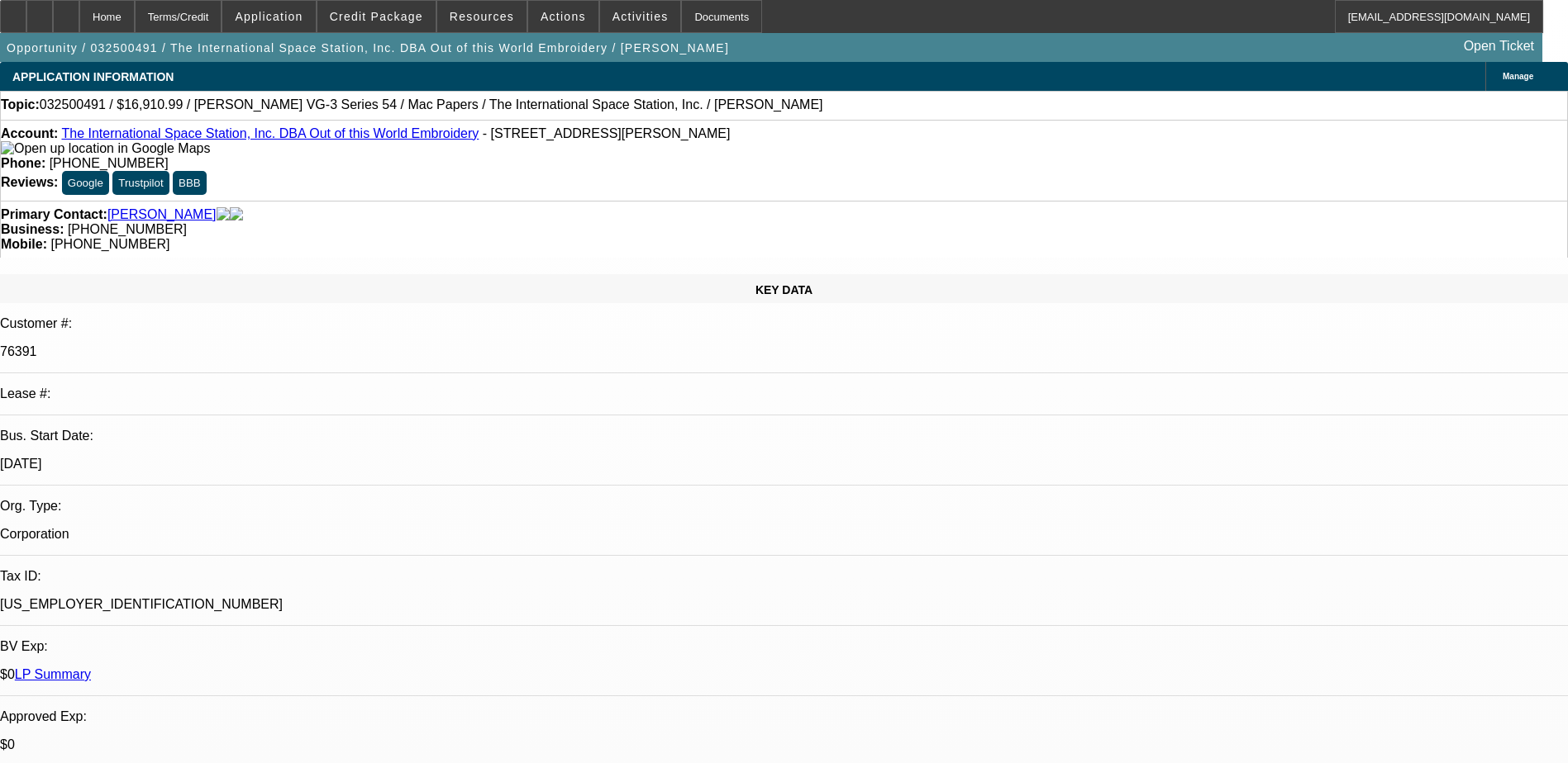
select select "2"
select select "6"
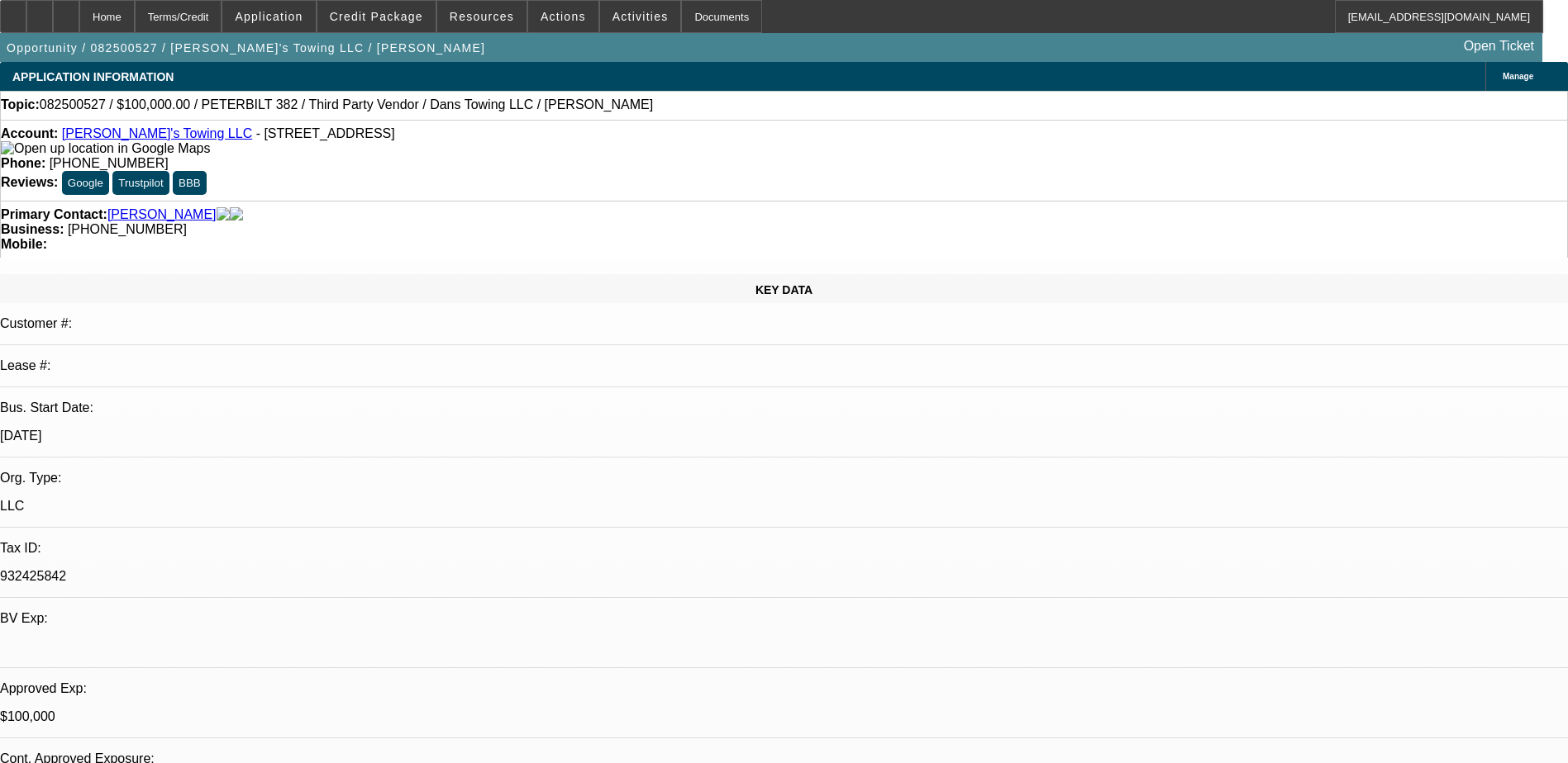
select select "0"
select select "2"
select select "0.1"
select select "4"
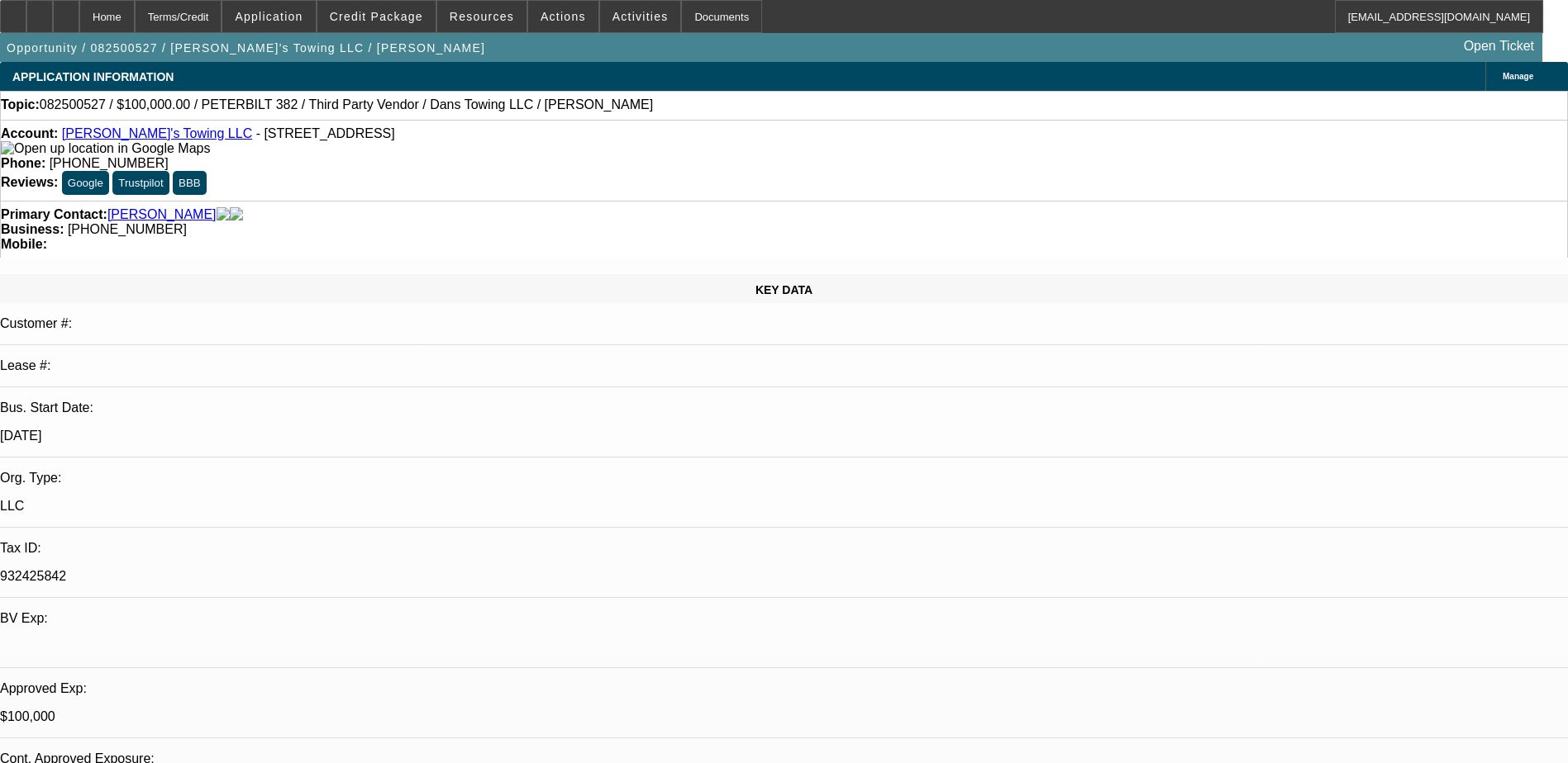
select select "0"
select select "2"
select select "0.1"
select select "4"
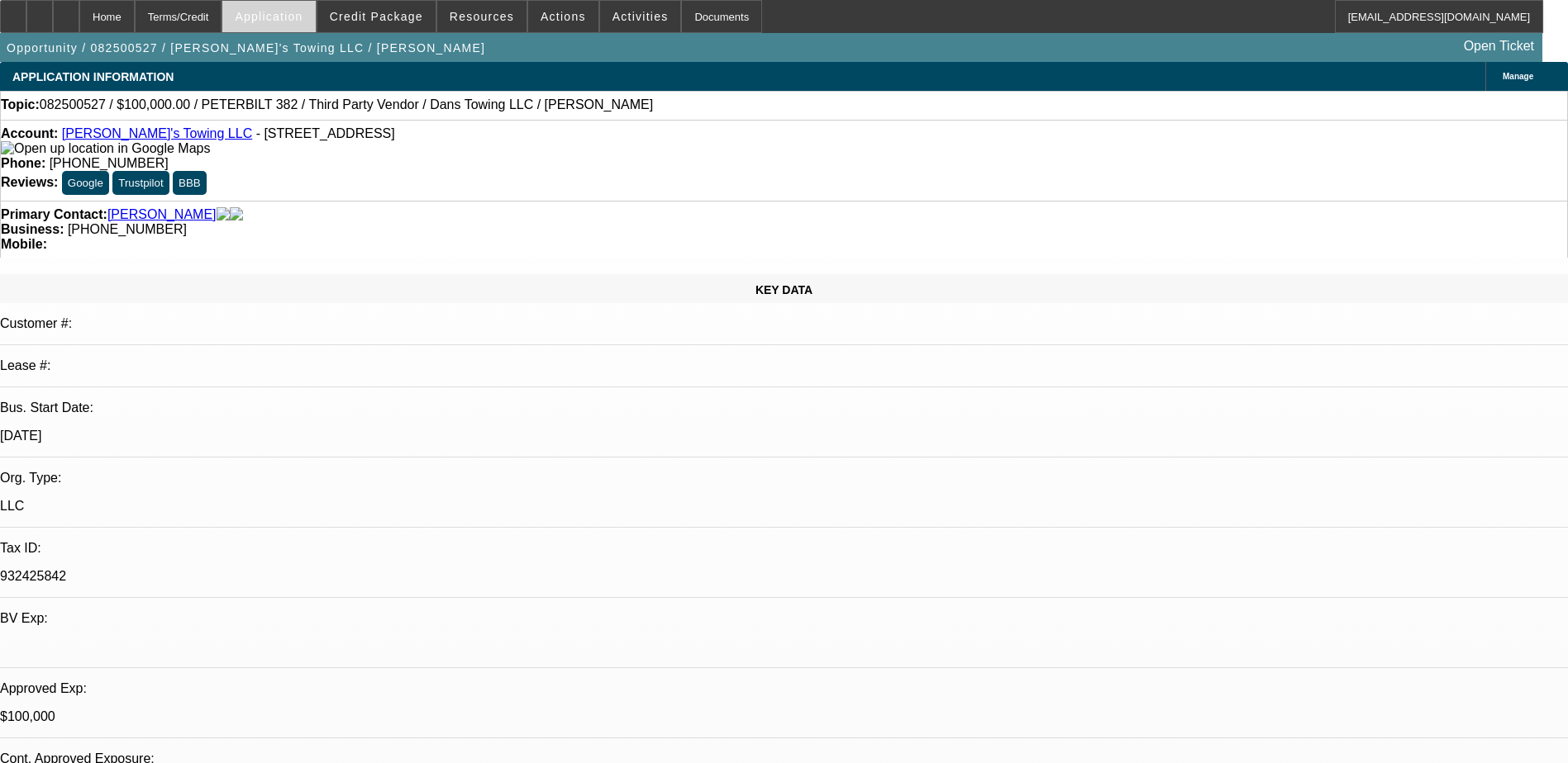
click at [303, 20] on span "Application" at bounding box center [268, 17] width 67 height 14
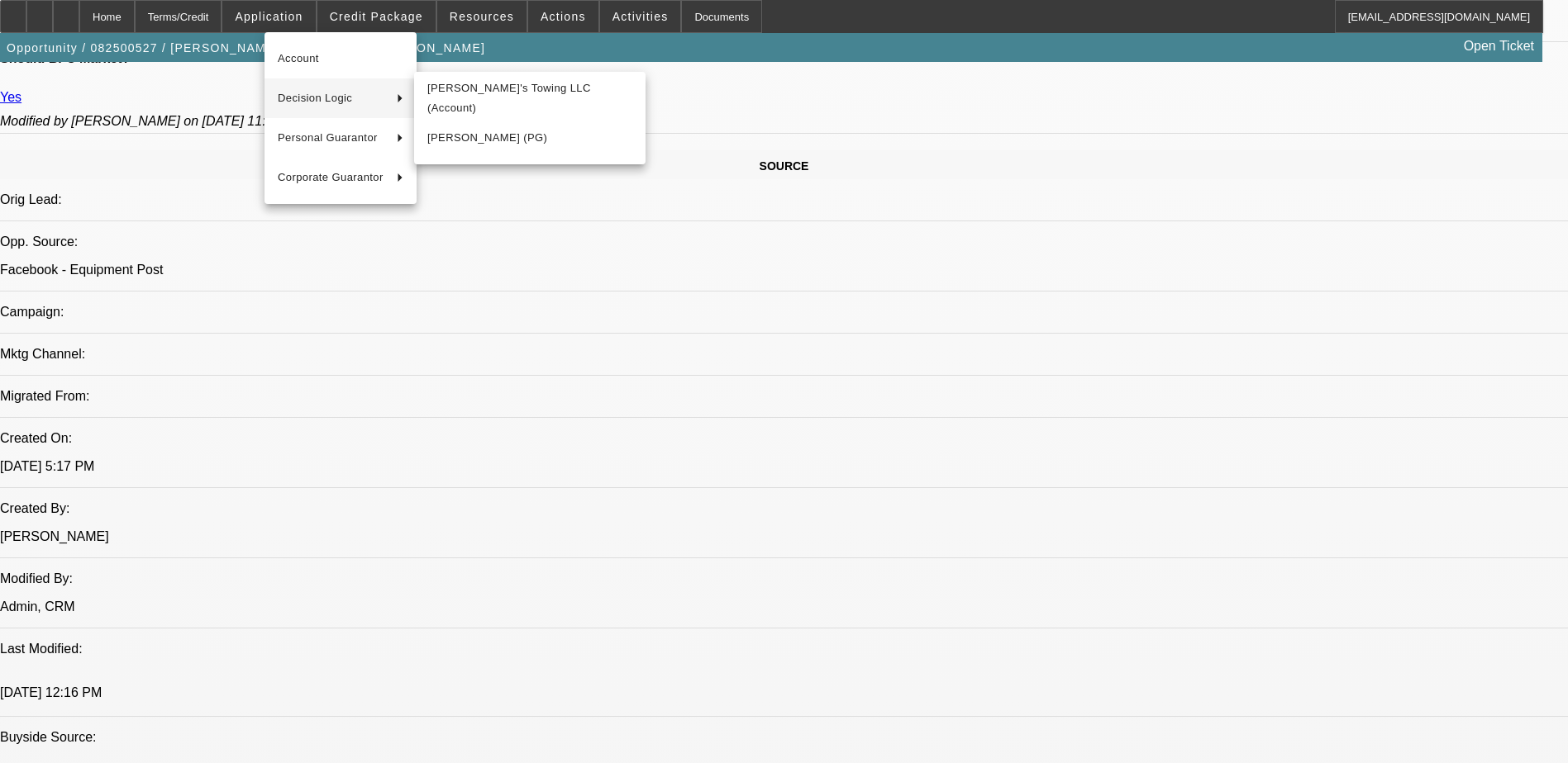
scroll to position [909, 0]
click at [1315, 661] on div at bounding box center [784, 381] width 1568 height 763
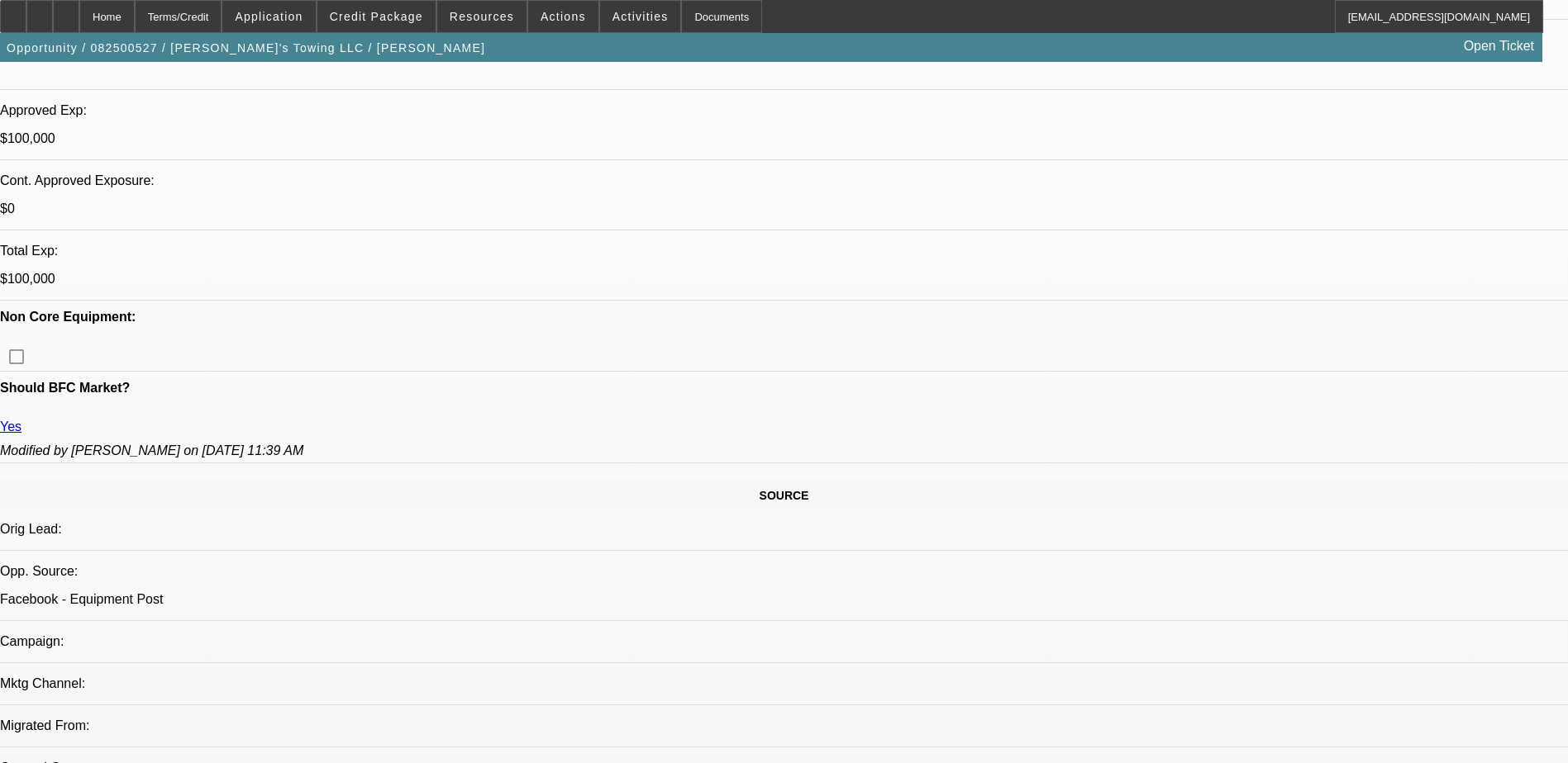
scroll to position [0, 0]
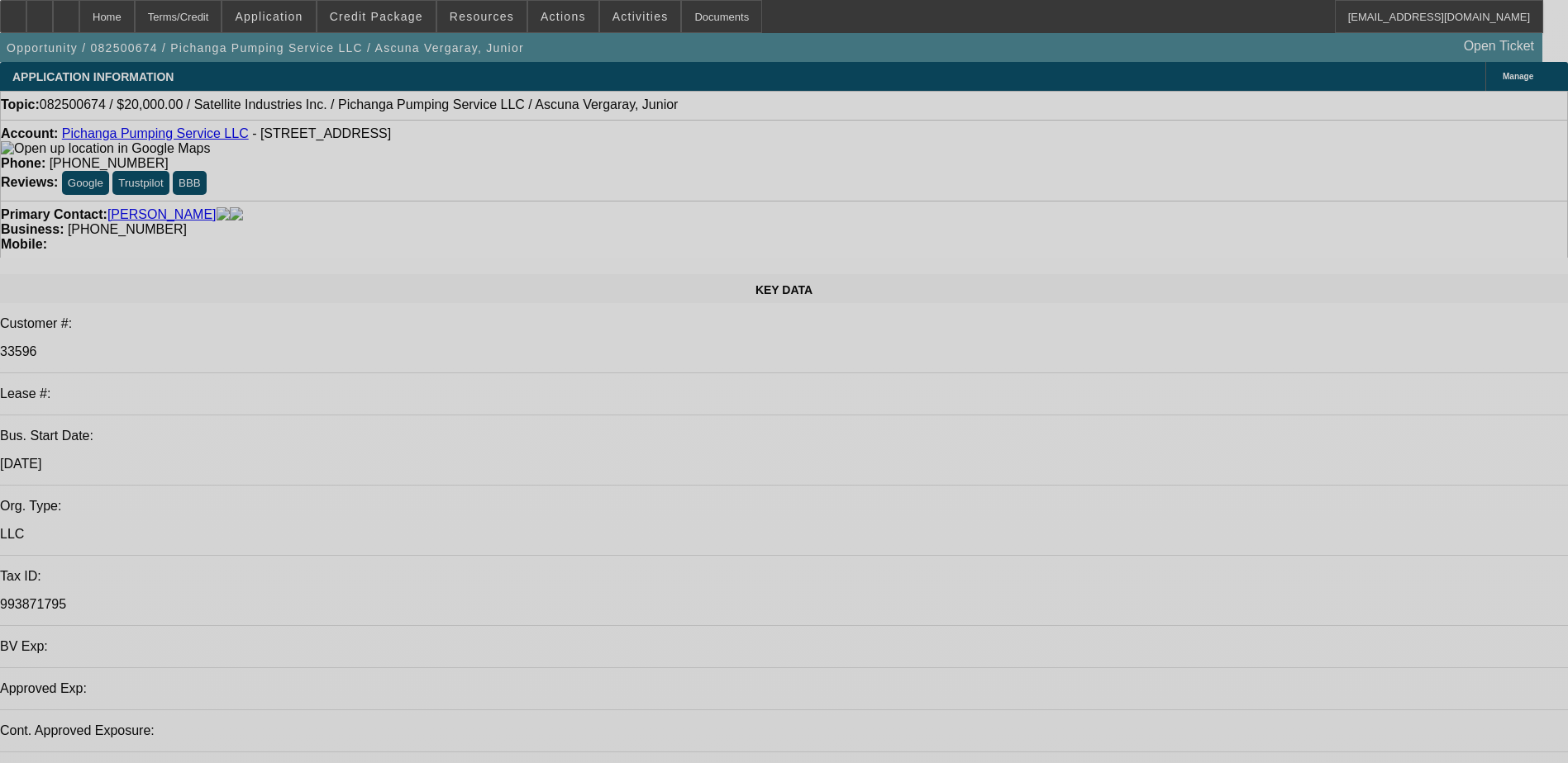
select select "0"
select select "2"
select select "0.1"
select select "4"
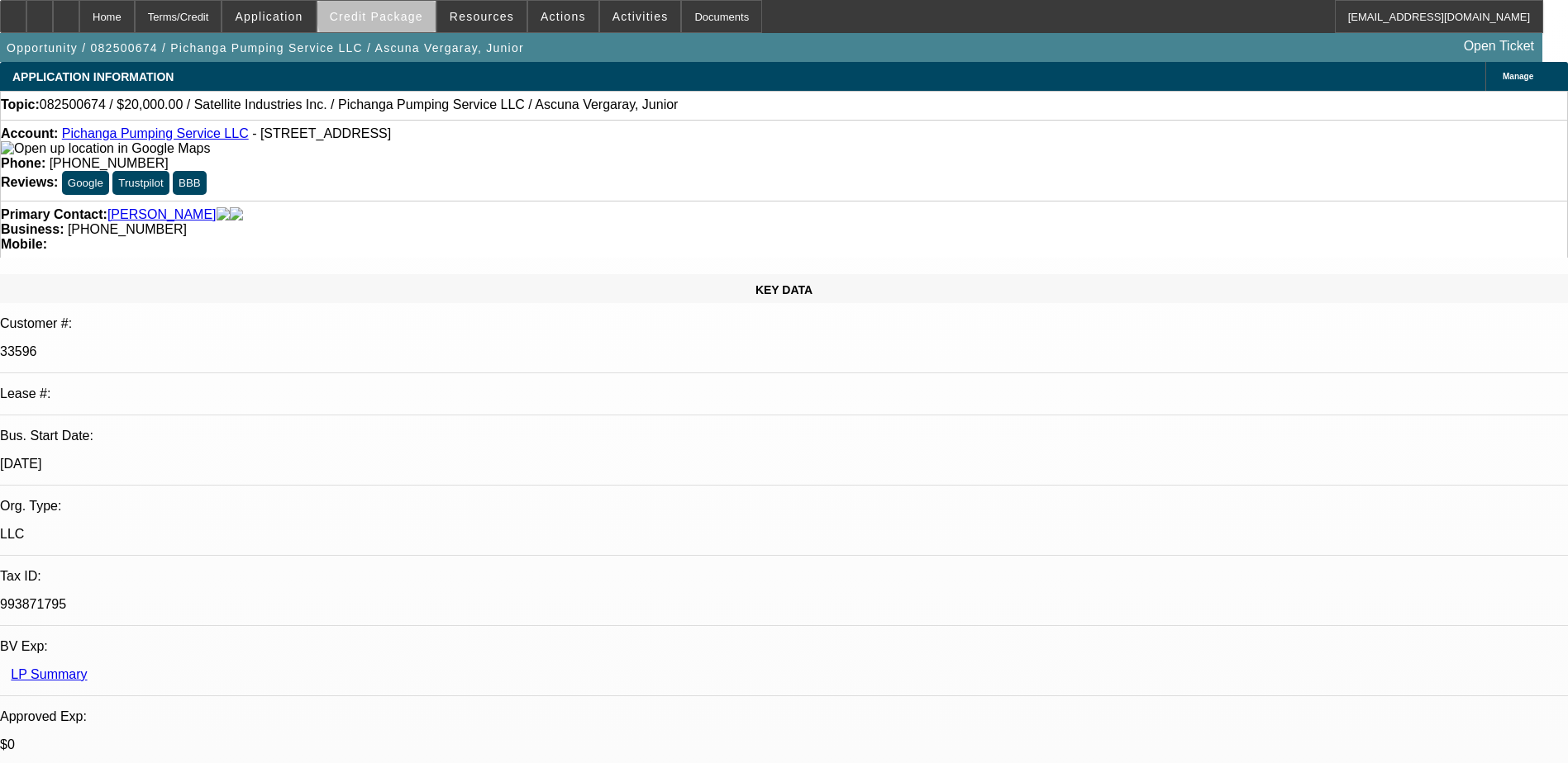
click at [410, 14] on span "Credit Package" at bounding box center [376, 17] width 94 height 14
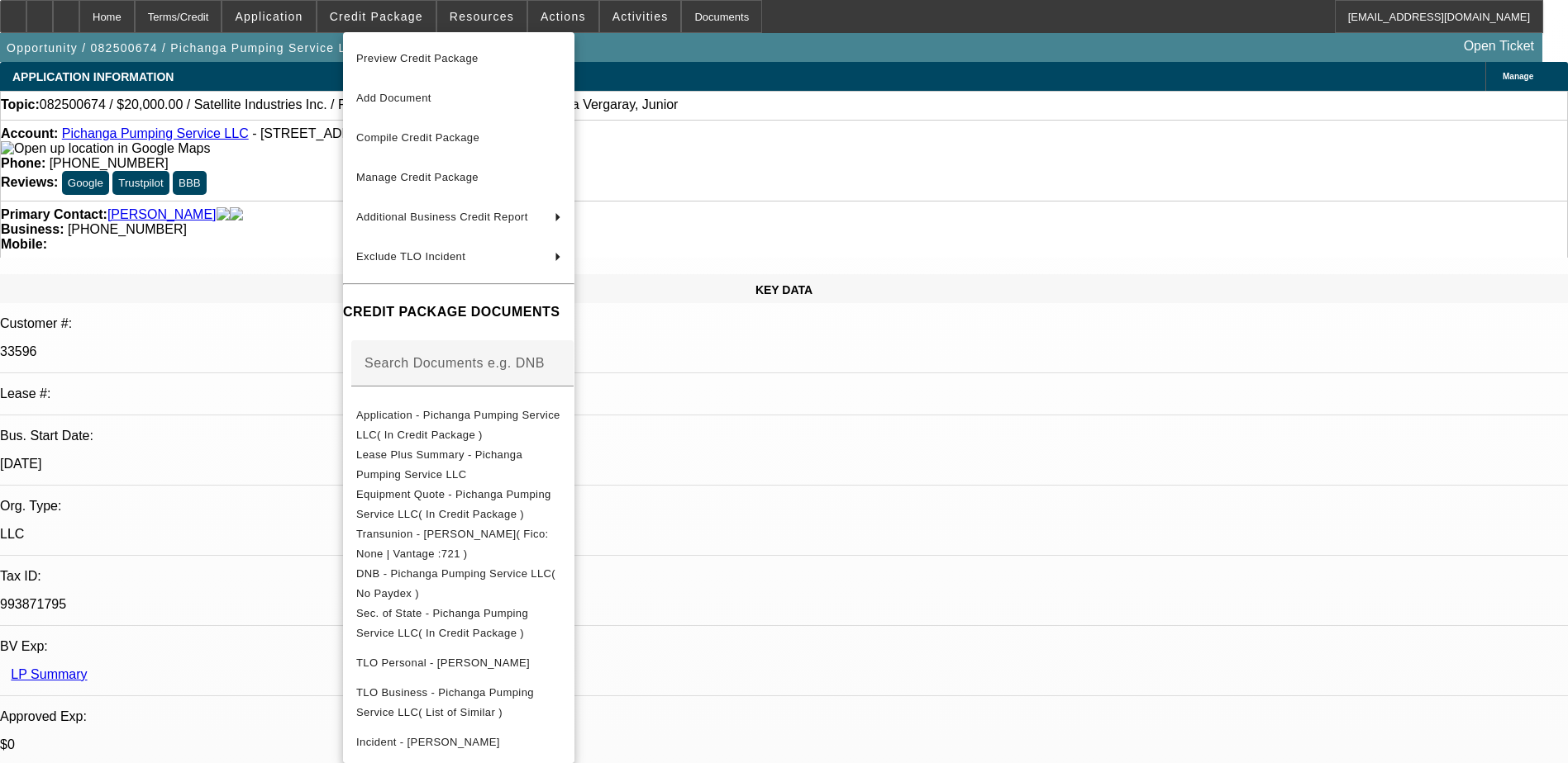
click at [480, 14] on div at bounding box center [784, 381] width 1568 height 763
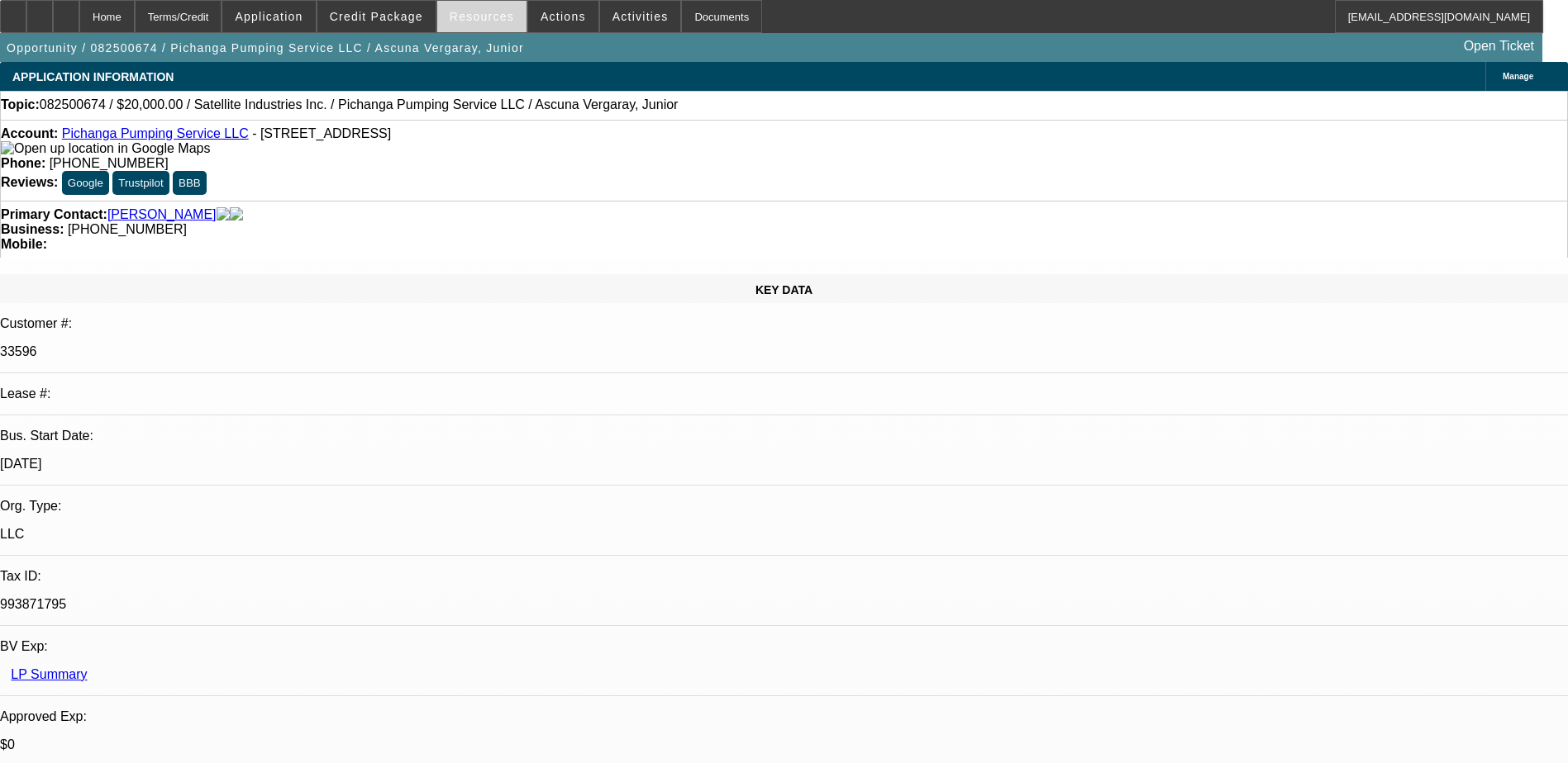
click at [485, 16] on span "Resources" at bounding box center [482, 17] width 65 height 14
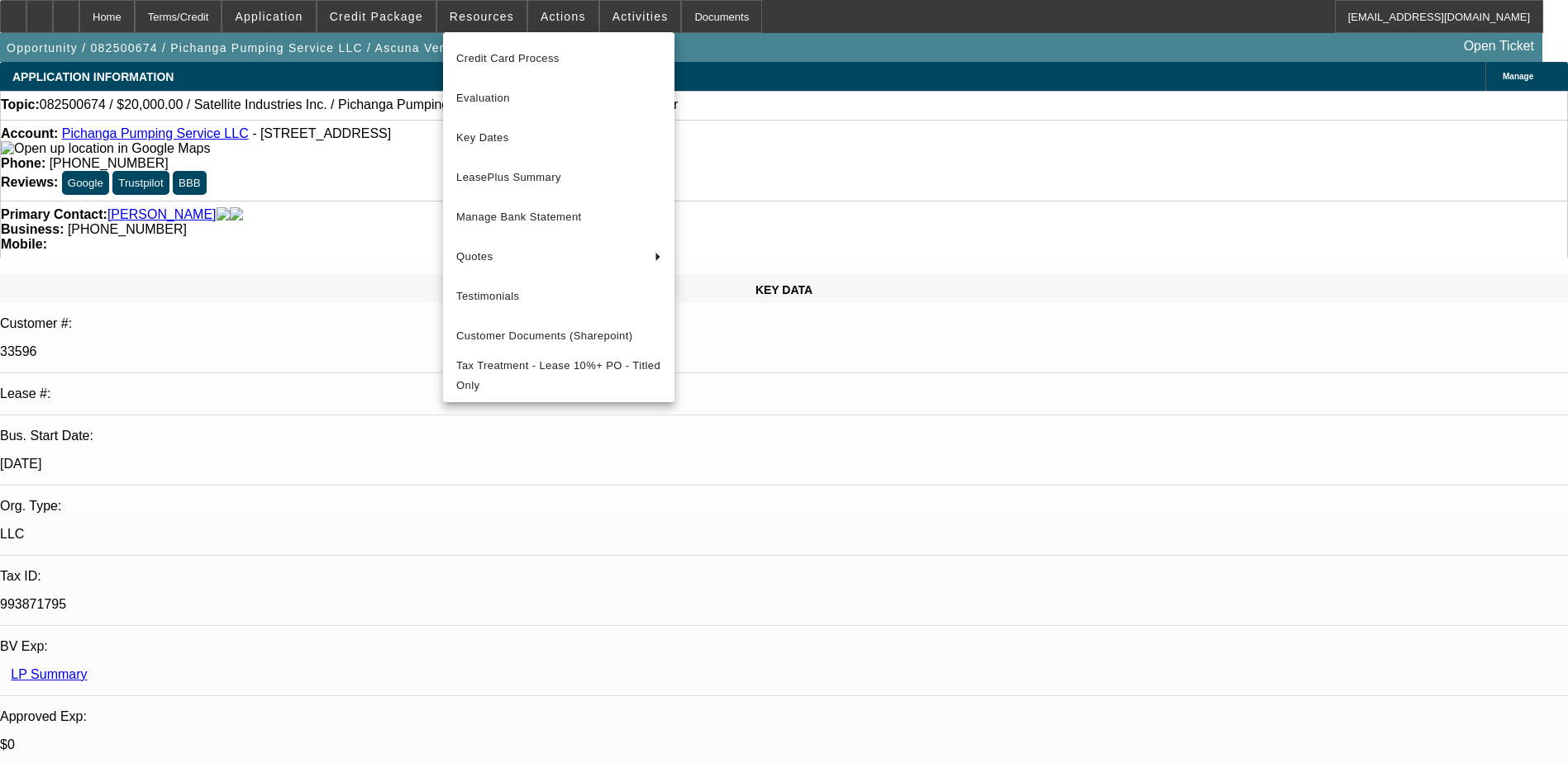
click at [478, 16] on div at bounding box center [784, 381] width 1568 height 763
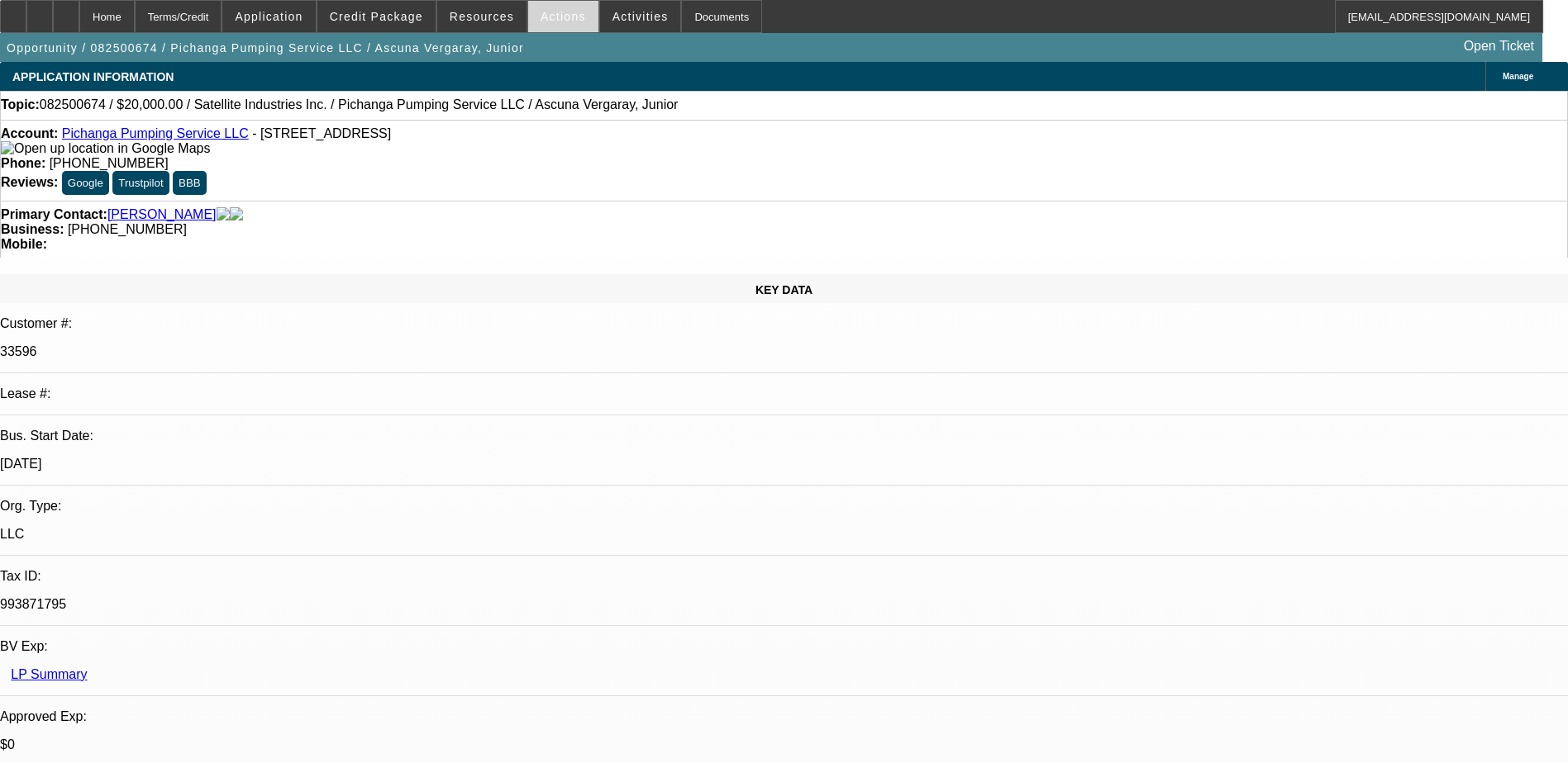
click at [555, 19] on span "Actions" at bounding box center [563, 17] width 46 height 14
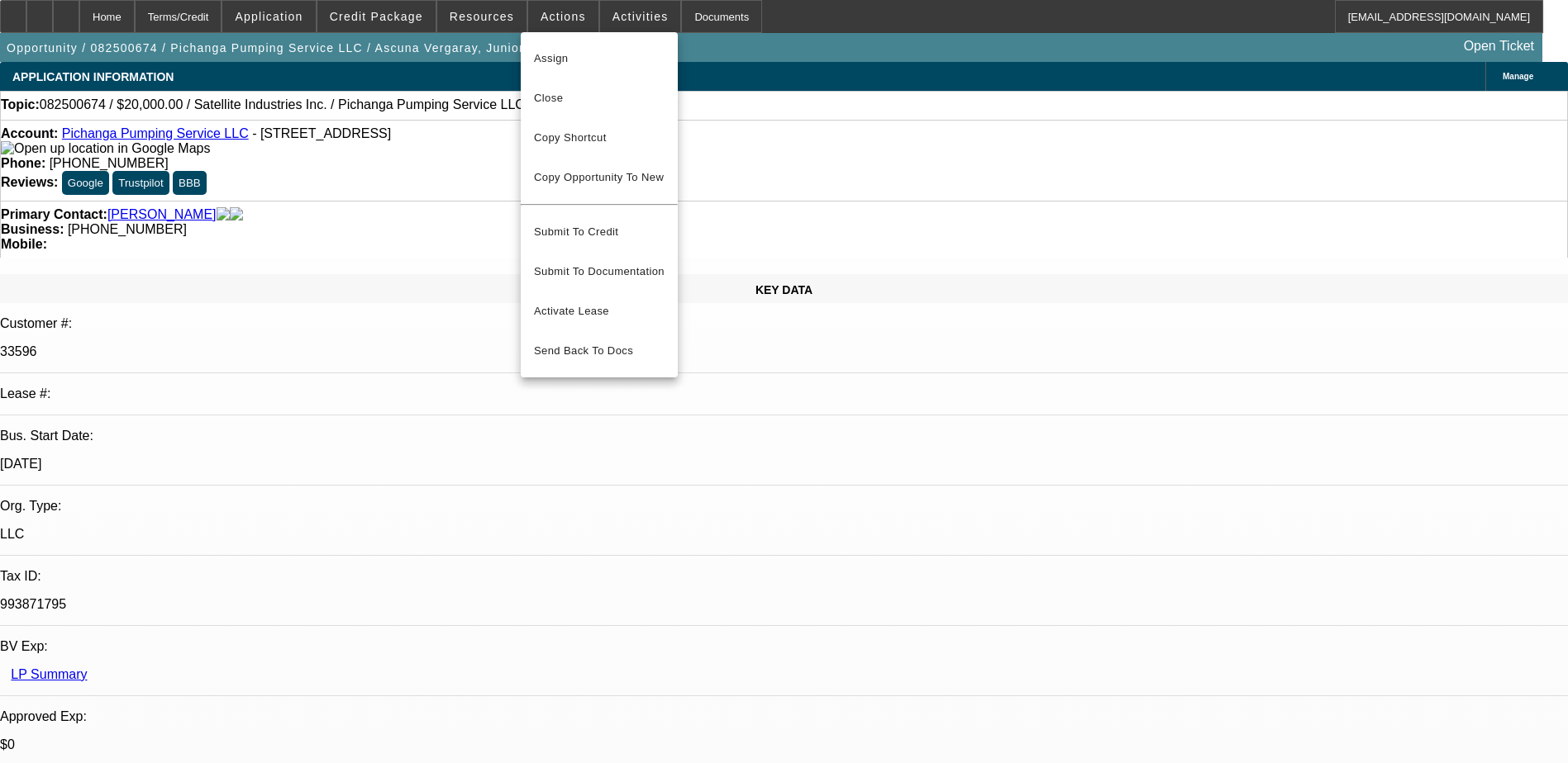
click at [557, 16] on div at bounding box center [784, 381] width 1568 height 763
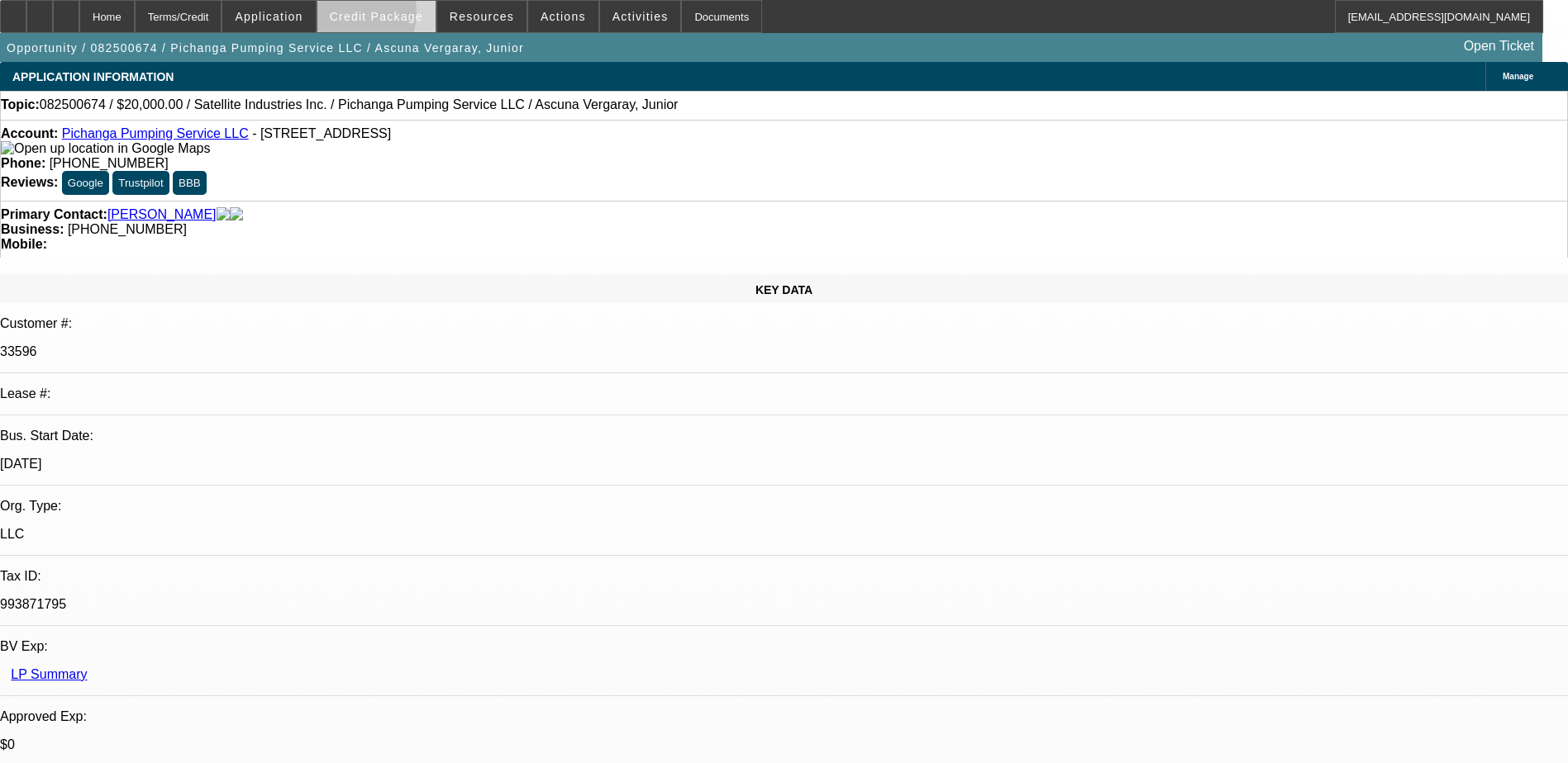
click at [370, 17] on span "Credit Package" at bounding box center [376, 17] width 94 height 14
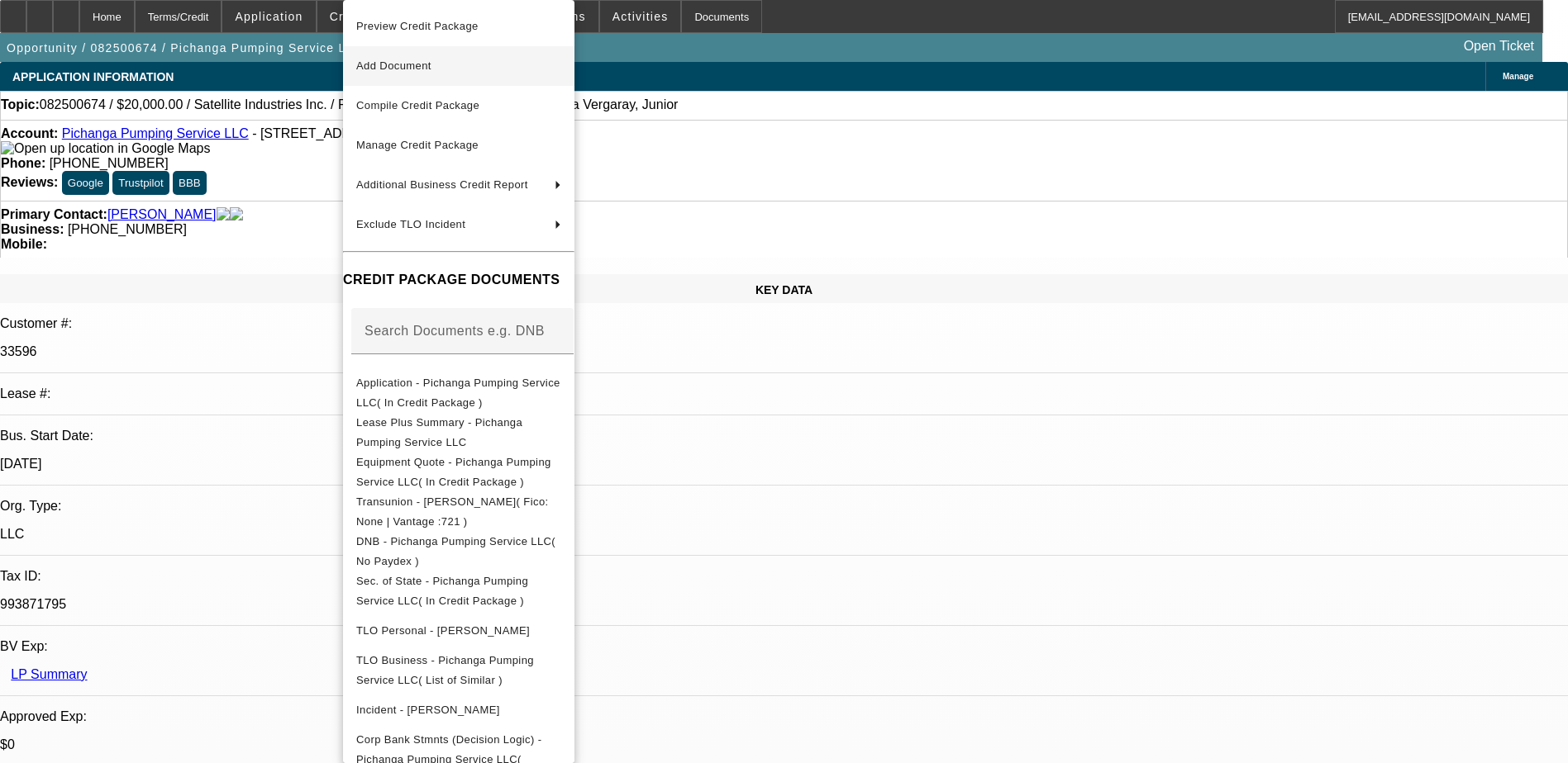
click at [403, 59] on span "Add Document" at bounding box center [458, 66] width 205 height 20
